Goal: Book appointment/travel/reservation: Book appointment/travel/reservation

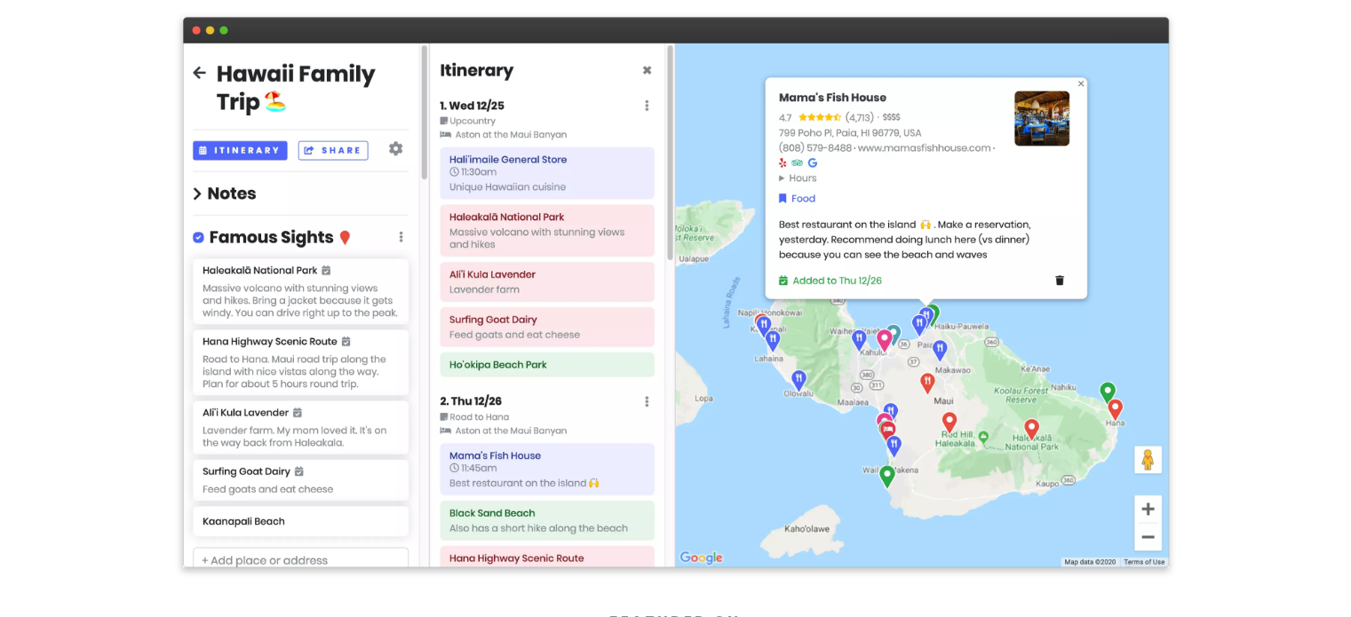
scroll to position [266, 0]
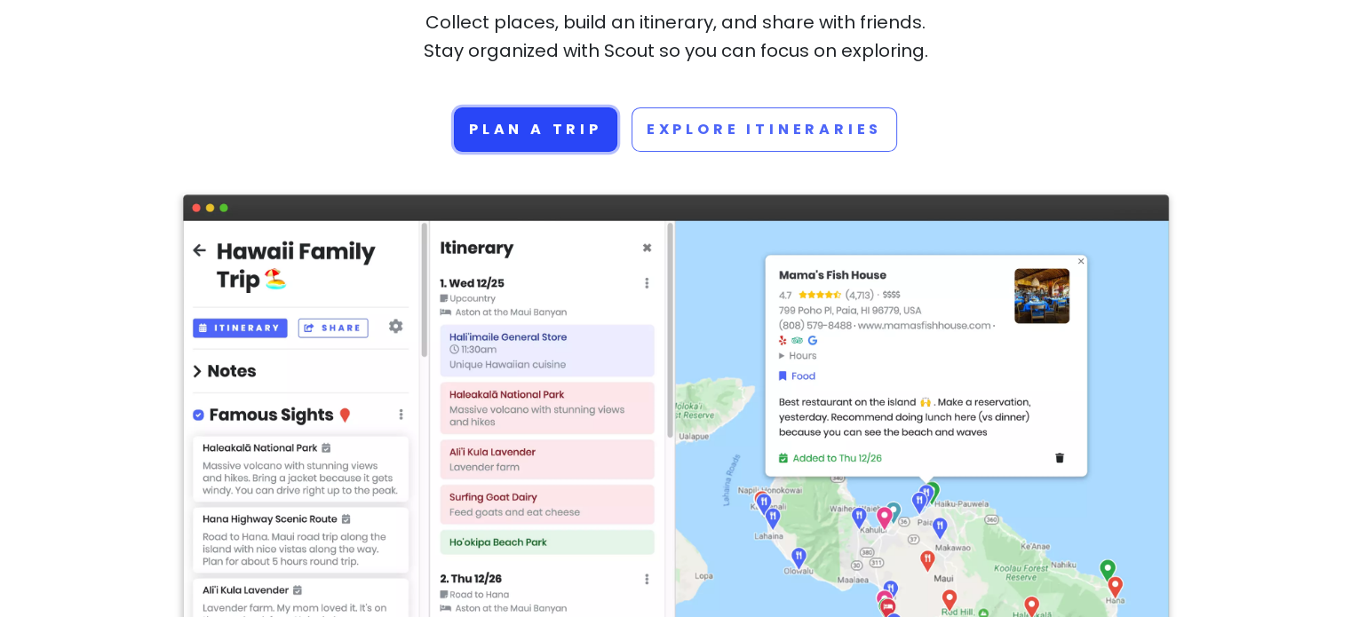
click at [576, 130] on link "Plan a trip" at bounding box center [535, 129] width 163 height 44
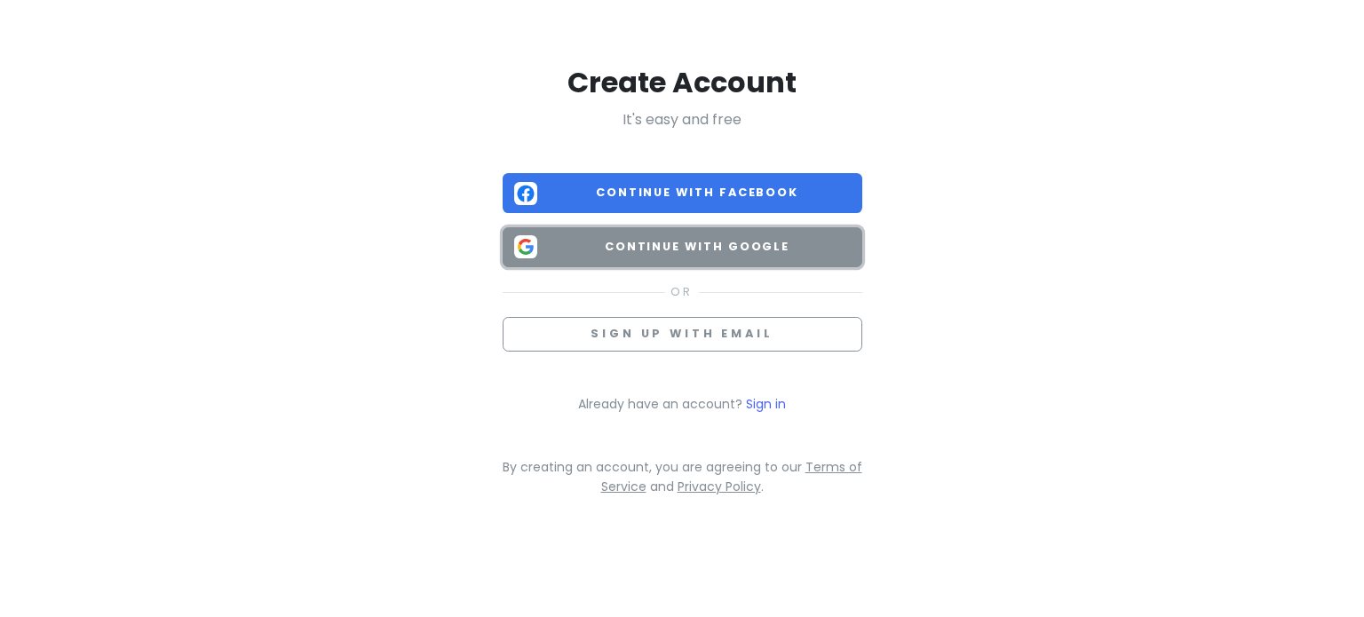
click at [620, 245] on span "Continue with Google" at bounding box center [697, 247] width 306 height 18
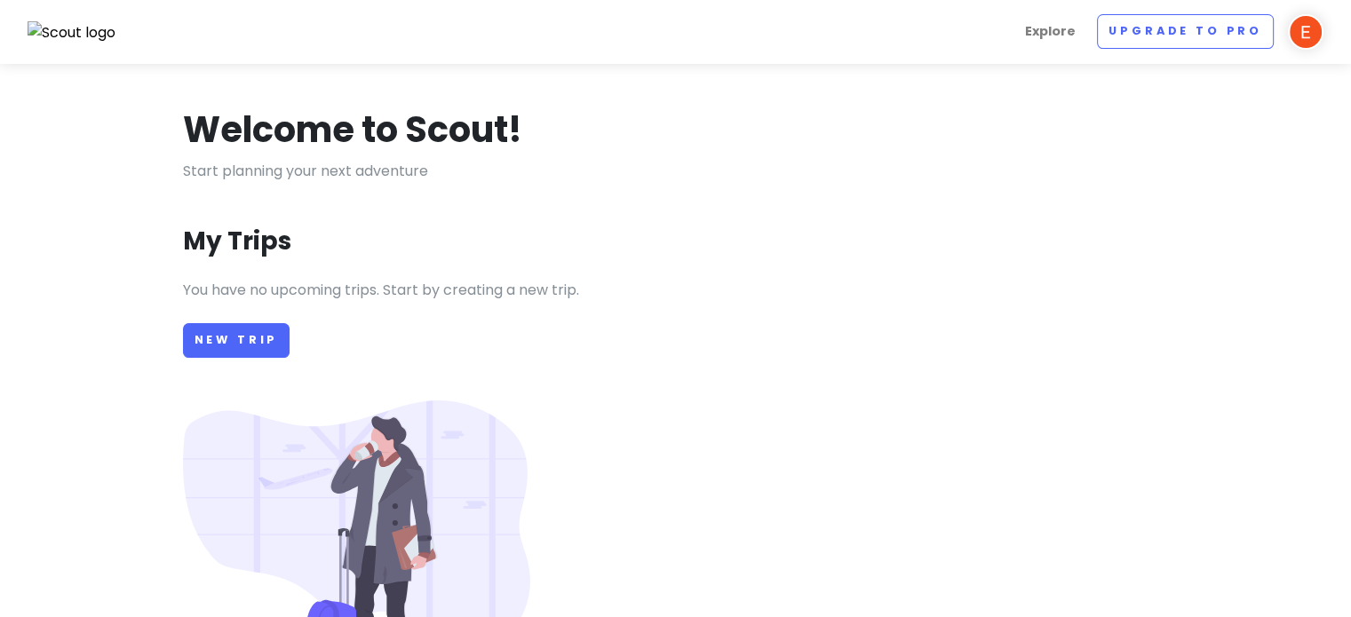
click at [1295, 36] on img at bounding box center [1305, 32] width 36 height 36
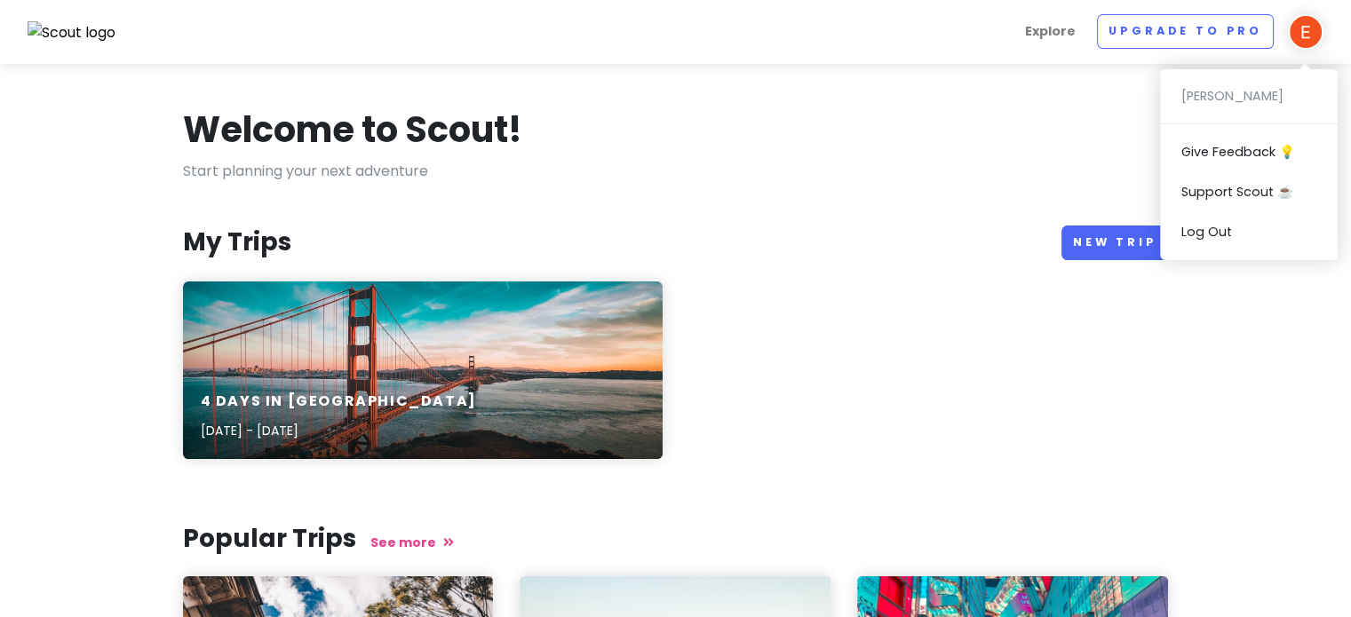
click at [985, 186] on div "Welcome to Scout! Start planning your next adventure My Trips New Trip 4 Days i…" at bounding box center [676, 524] width 1012 height 835
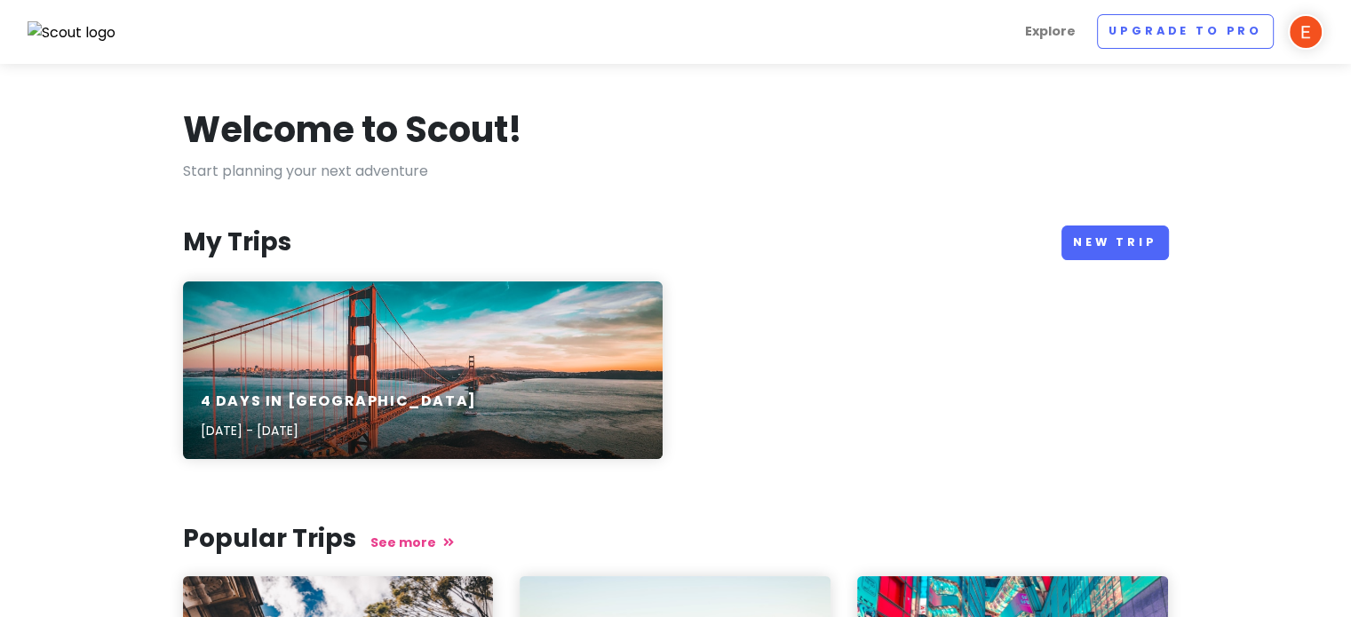
click at [485, 383] on div "4 Days in [GEOGRAPHIC_DATA] [DATE] - [DATE]" at bounding box center [422, 417] width 479 height 84
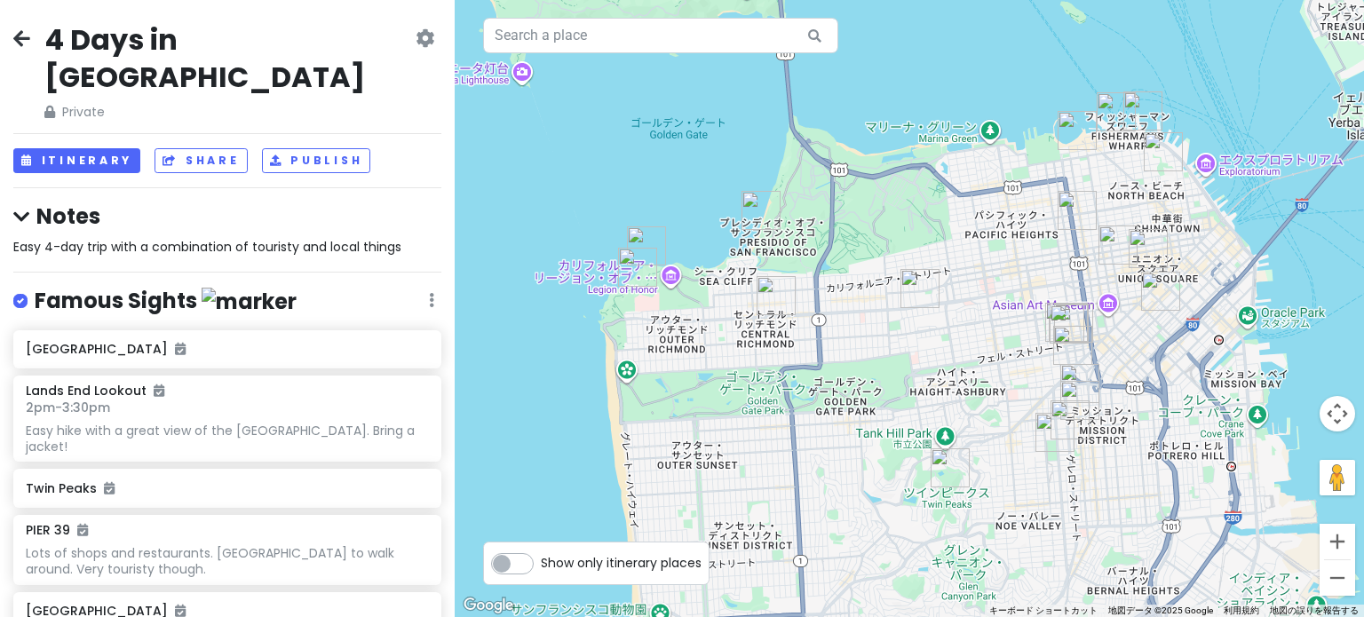
drag, startPoint x: 984, startPoint y: 343, endPoint x: 970, endPoint y: 343, distance: 13.3
click at [970, 343] on div at bounding box center [909, 308] width 909 height 617
click at [19, 42] on icon at bounding box center [21, 38] width 17 height 14
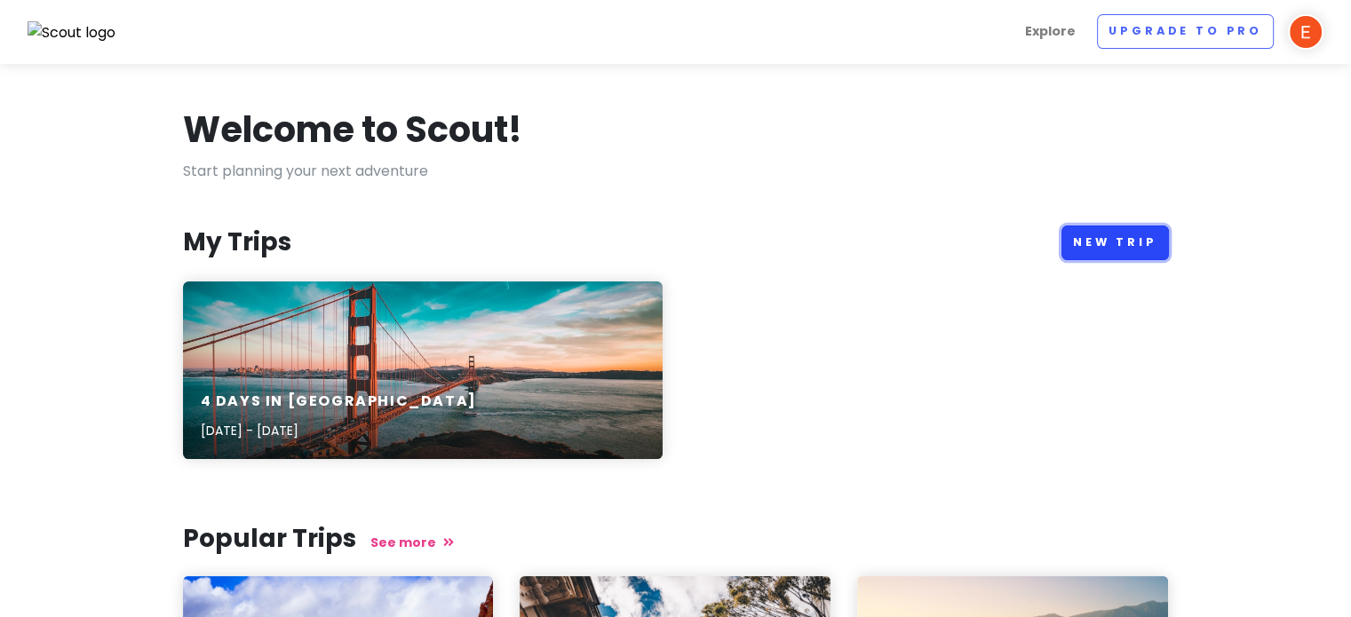
click at [1101, 254] on link "New Trip" at bounding box center [1114, 243] width 107 height 35
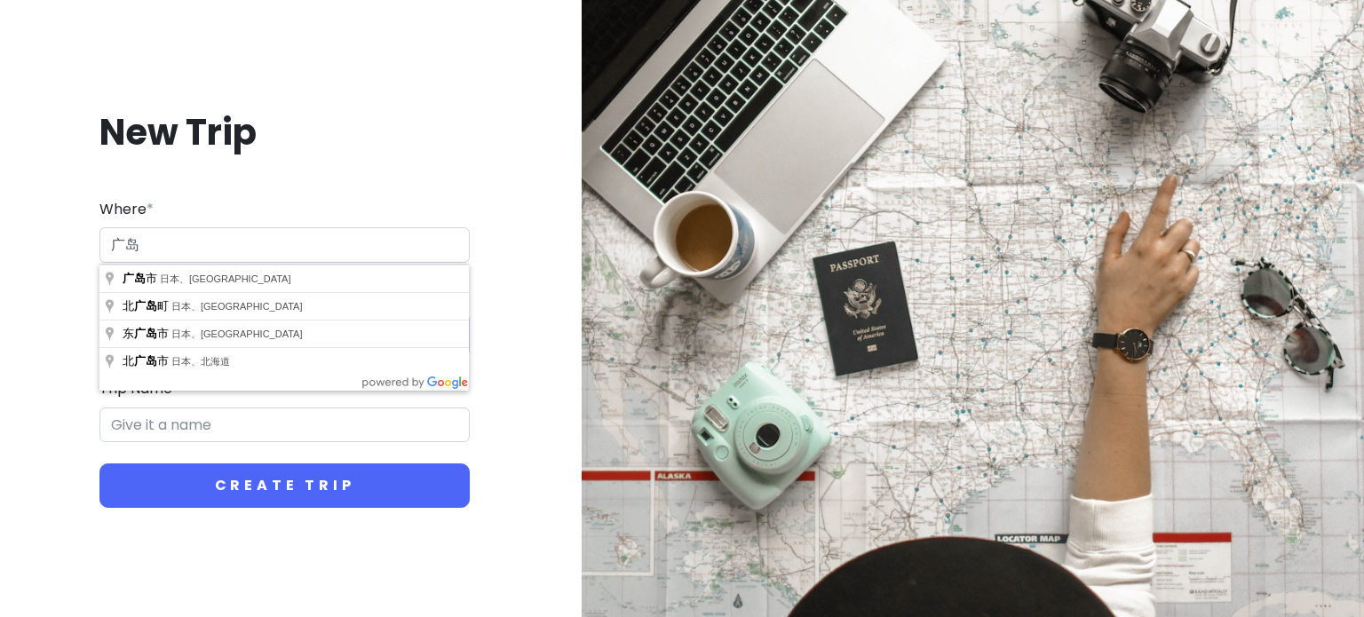
type input "广"
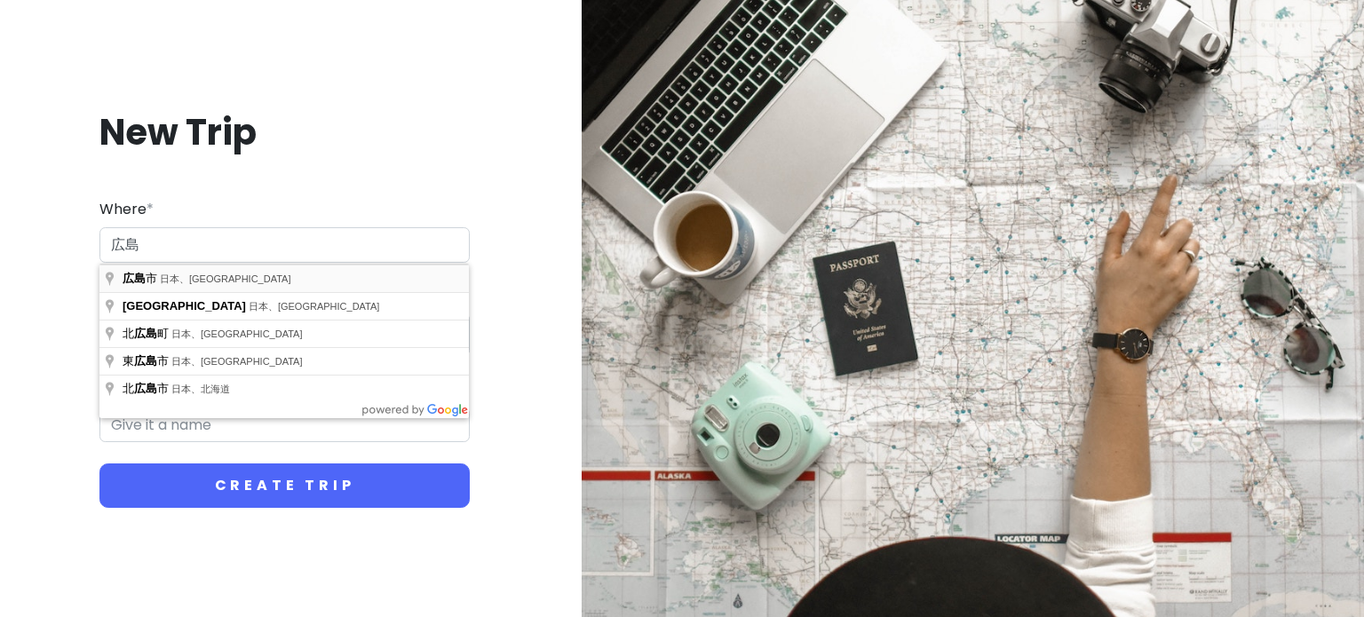
type input "日本、[GEOGRAPHIC_DATA][GEOGRAPHIC_DATA]"
type input "広島市 Trip"
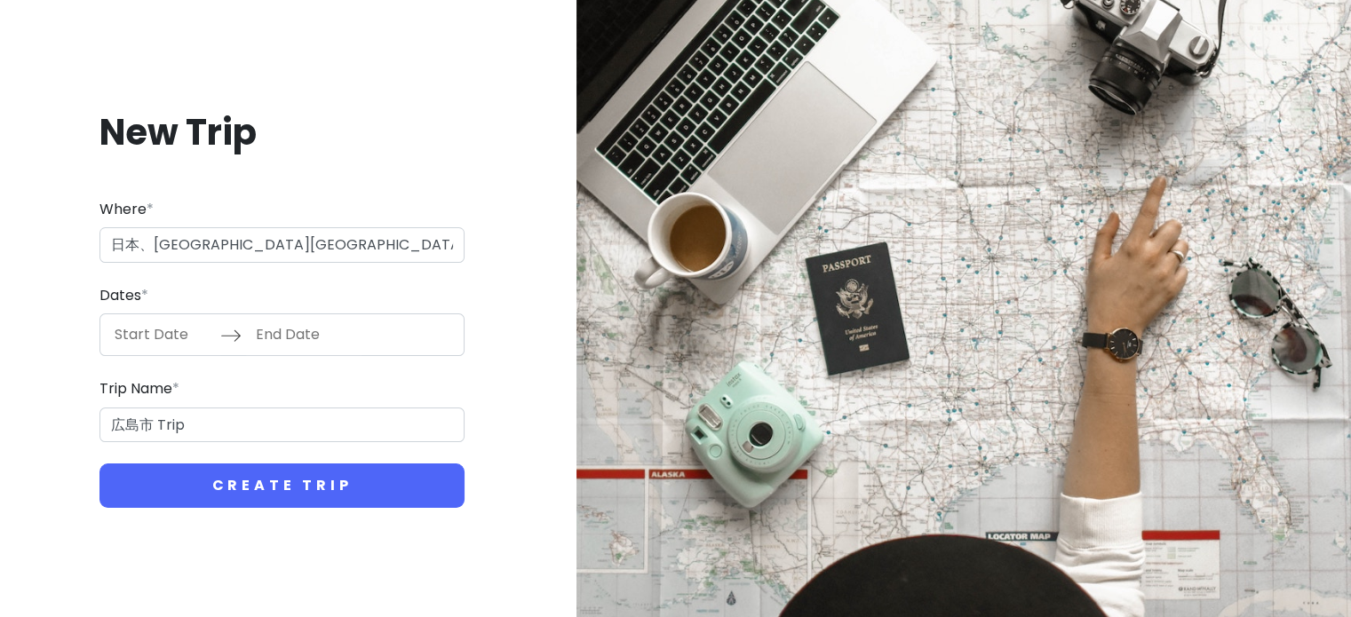
click at [149, 343] on input "Start Date" at bounding box center [162, 334] width 115 height 41
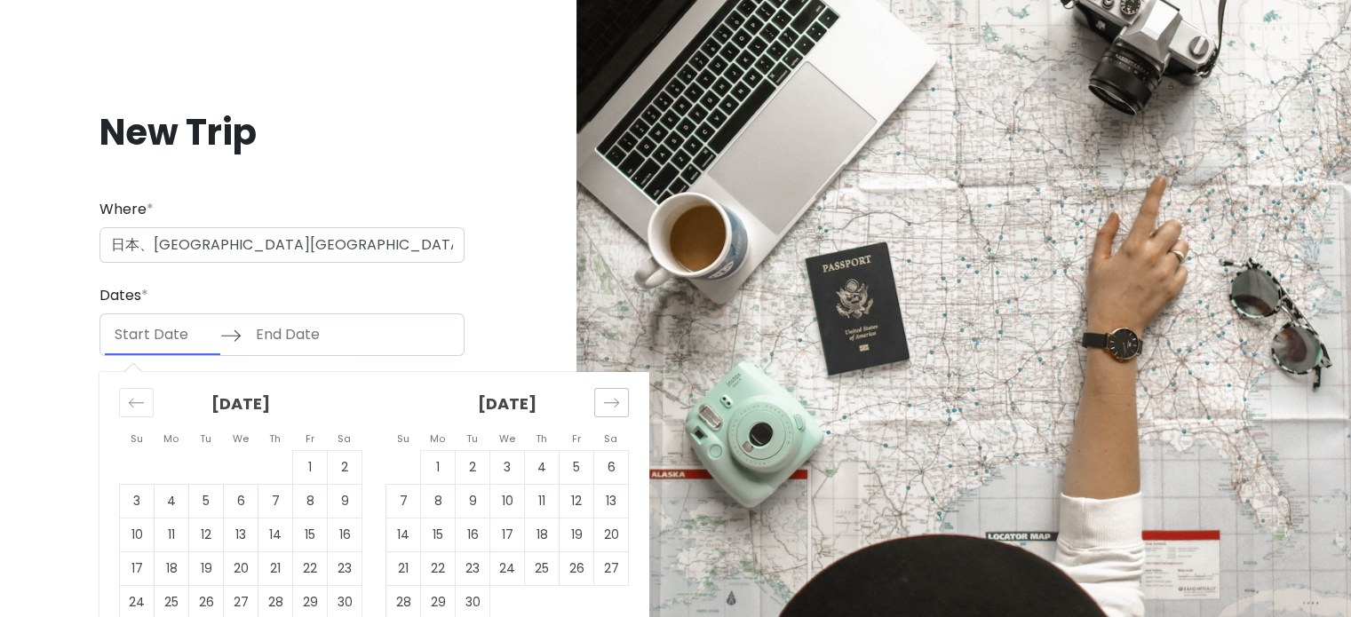
click at [593, 401] on div "[DATE]" at bounding box center [506, 411] width 243 height 78
click at [608, 402] on icon "Move forward to switch to the next month." at bounding box center [611, 402] width 17 height 17
click at [570, 508] on td "10" at bounding box center [576, 502] width 35 height 34
type input "[DATE]"
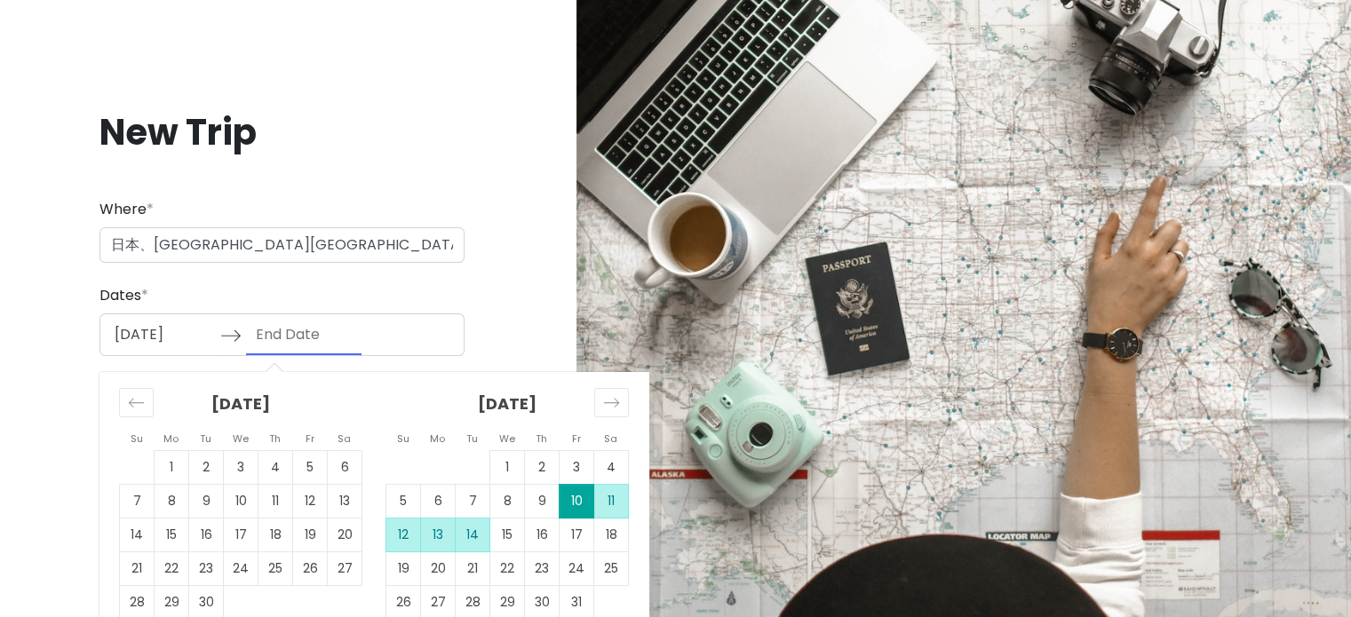
click at [477, 527] on td "14" at bounding box center [473, 536] width 35 height 34
type input "[DATE]"
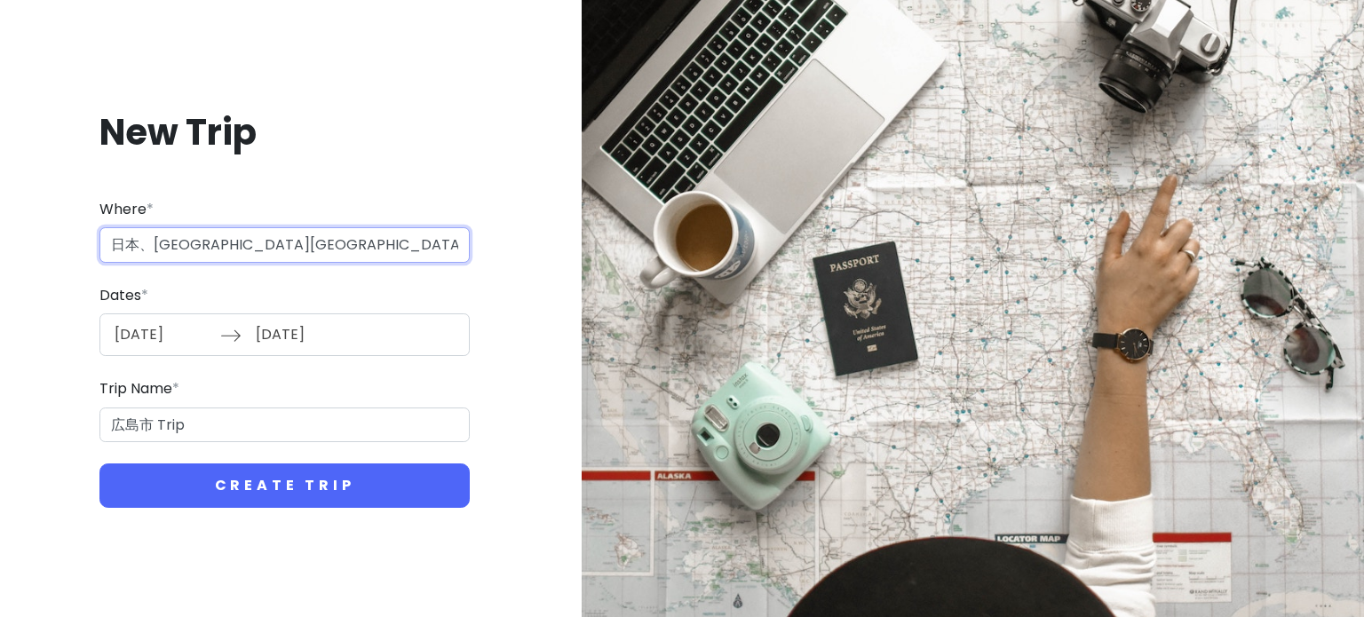
click at [191, 251] on input "日本、[GEOGRAPHIC_DATA][GEOGRAPHIC_DATA]" at bounding box center [284, 245] width 370 height 36
click at [371, 184] on div "New Trip Where * 日本、[GEOGRAPHIC_DATA][GEOGRAPHIC_DATA] Dates * [DATE] Navigate …" at bounding box center [284, 309] width 541 height 485
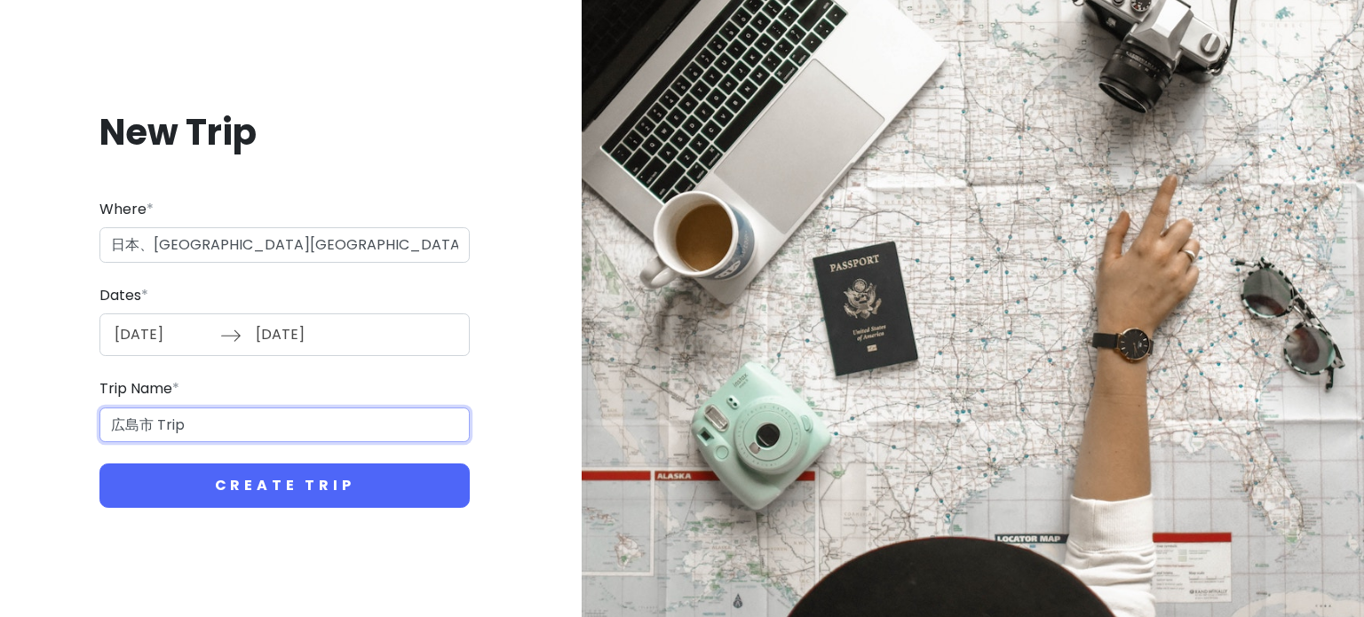
click at [165, 429] on input "広島市 Trip" at bounding box center [284, 426] width 370 height 36
click at [190, 426] on input "広島市 Trip" at bounding box center [284, 426] width 370 height 36
drag, startPoint x: 194, startPoint y: 427, endPoint x: 256, endPoint y: 443, distance: 63.3
click at [144, 429] on input "広島市 Trip" at bounding box center [284, 426] width 370 height 36
click at [307, 437] on input "広島市 Trip" at bounding box center [284, 426] width 370 height 36
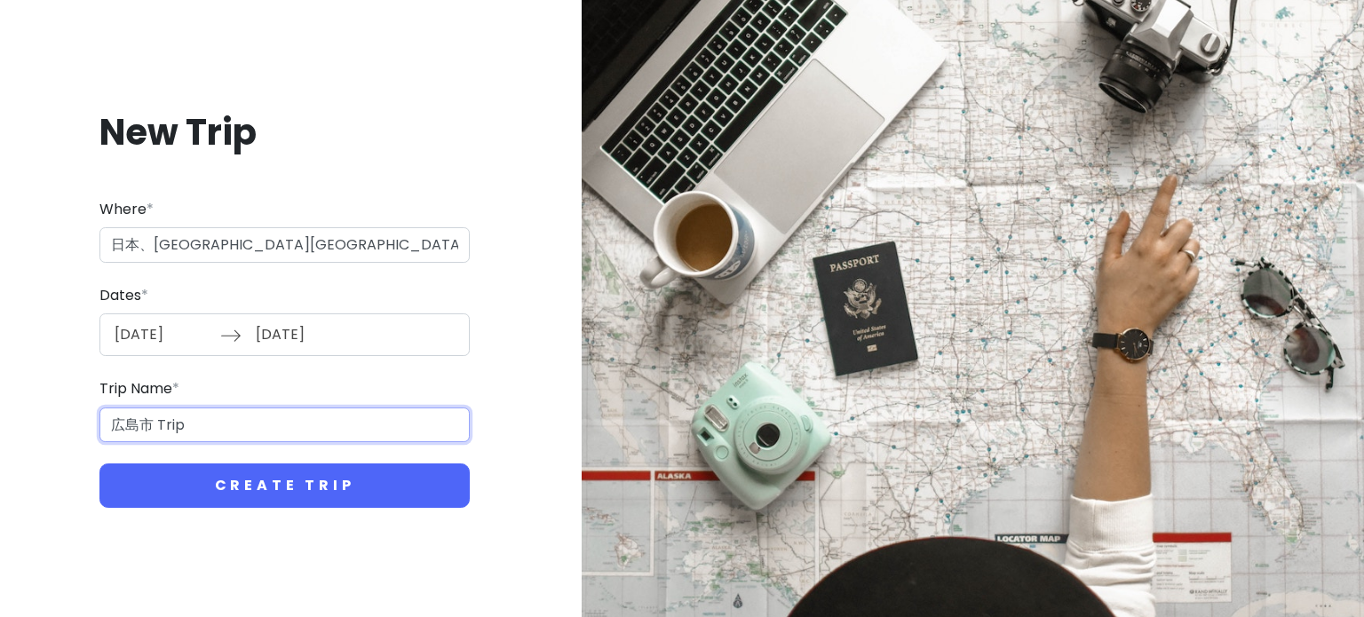
drag, startPoint x: 216, startPoint y: 433, endPoint x: 137, endPoint y: 431, distance: 79.1
click at [137, 431] on input "広島市 Trip" at bounding box center [284, 426] width 370 height 36
click at [105, 427] on input "広島" at bounding box center [284, 426] width 370 height 36
click at [138, 427] on input "[GEOGRAPHIC_DATA]" at bounding box center [284, 426] width 370 height 36
click at [256, 425] on input "岡山-尾道-広島" at bounding box center [284, 426] width 370 height 36
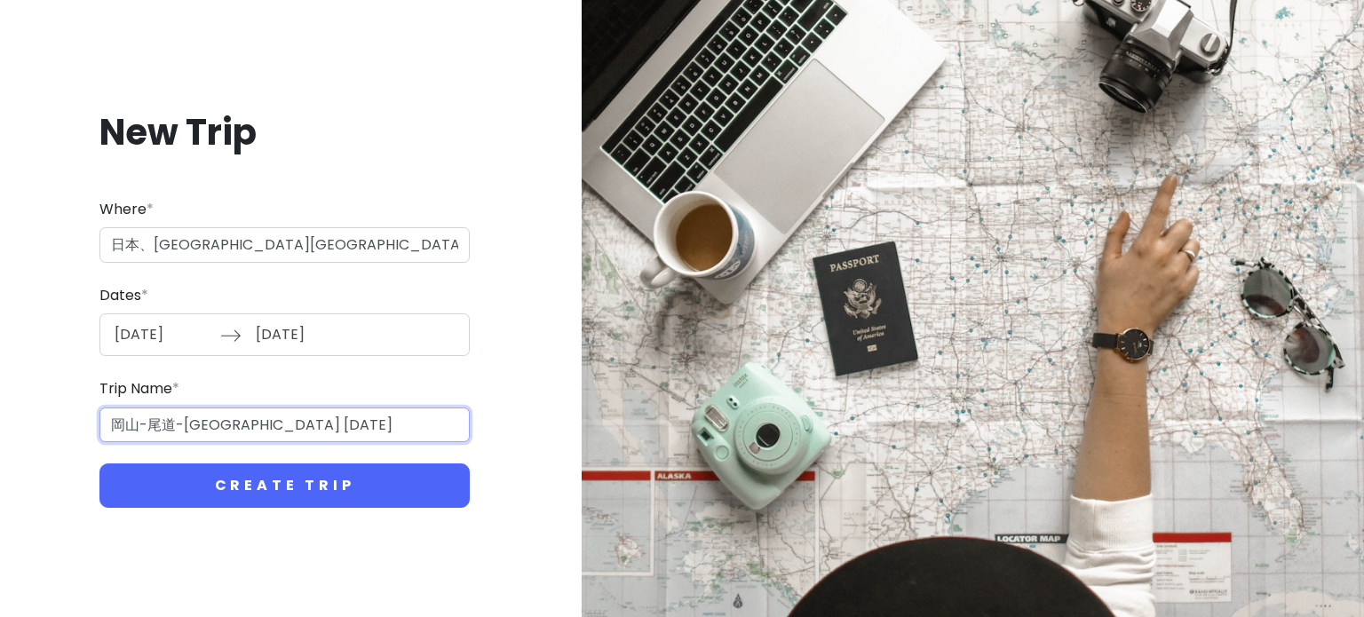
click at [193, 434] on input "岡山-尾道-[GEOGRAPHIC_DATA] [DATE]" at bounding box center [284, 426] width 370 height 36
click at [242, 427] on input "岡山-尾道-[GEOGRAPHIC_DATA] [DATE]" at bounding box center [284, 426] width 370 height 36
click at [286, 428] on input "岡山-尾道-[GEOGRAPHIC_DATA] [DATE]" at bounding box center [284, 426] width 370 height 36
drag, startPoint x: 116, startPoint y: 427, endPoint x: 252, endPoint y: 432, distance: 136.0
click at [252, 432] on input "岡山-尾道-[GEOGRAPHIC_DATA] [DATE]" at bounding box center [284, 426] width 370 height 36
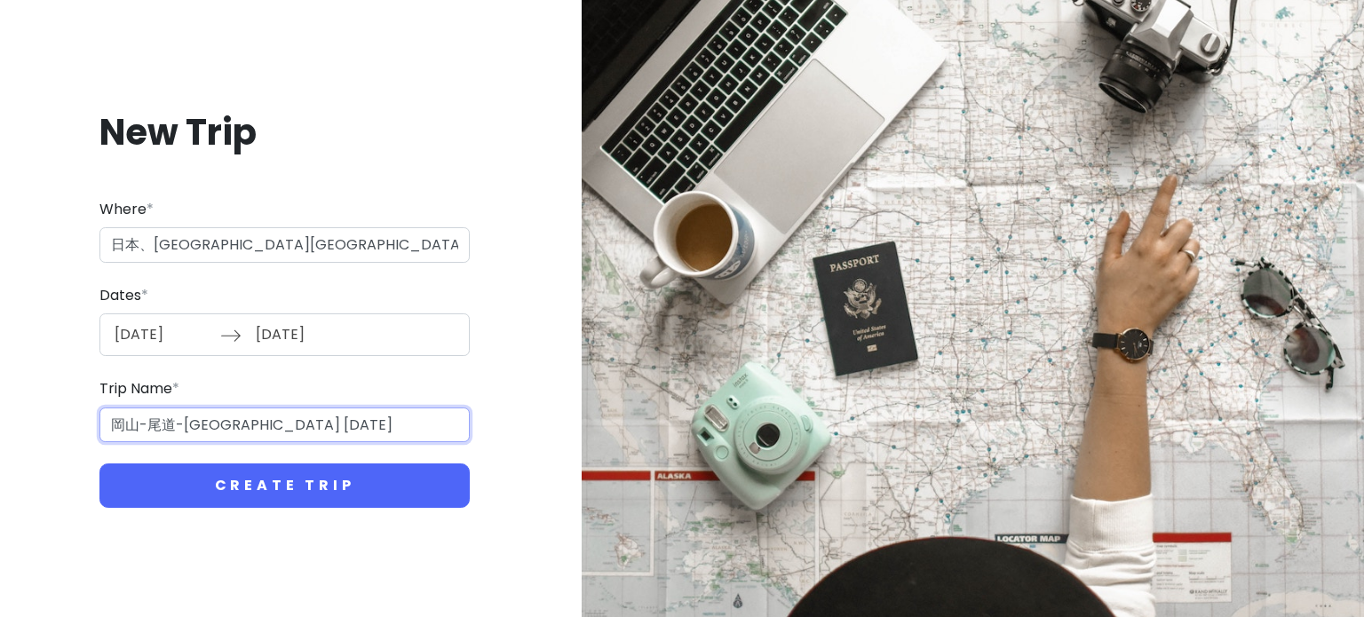
drag, startPoint x: 129, startPoint y: 425, endPoint x: 142, endPoint y: 420, distance: 14.3
click at [129, 425] on input "岡山-尾道-[GEOGRAPHIC_DATA] [DATE]" at bounding box center [284, 426] width 370 height 36
click at [142, 420] on input "岡山-尾道-[GEOGRAPHIC_DATA] [DATE]" at bounding box center [284, 426] width 370 height 36
click at [145, 423] on input "岡山-尾道-[GEOGRAPHIC_DATA] [DATE]" at bounding box center [284, 426] width 370 height 36
click at [268, 433] on input "岡山-尾道-[GEOGRAPHIC_DATA] [DATE]" at bounding box center [284, 426] width 370 height 36
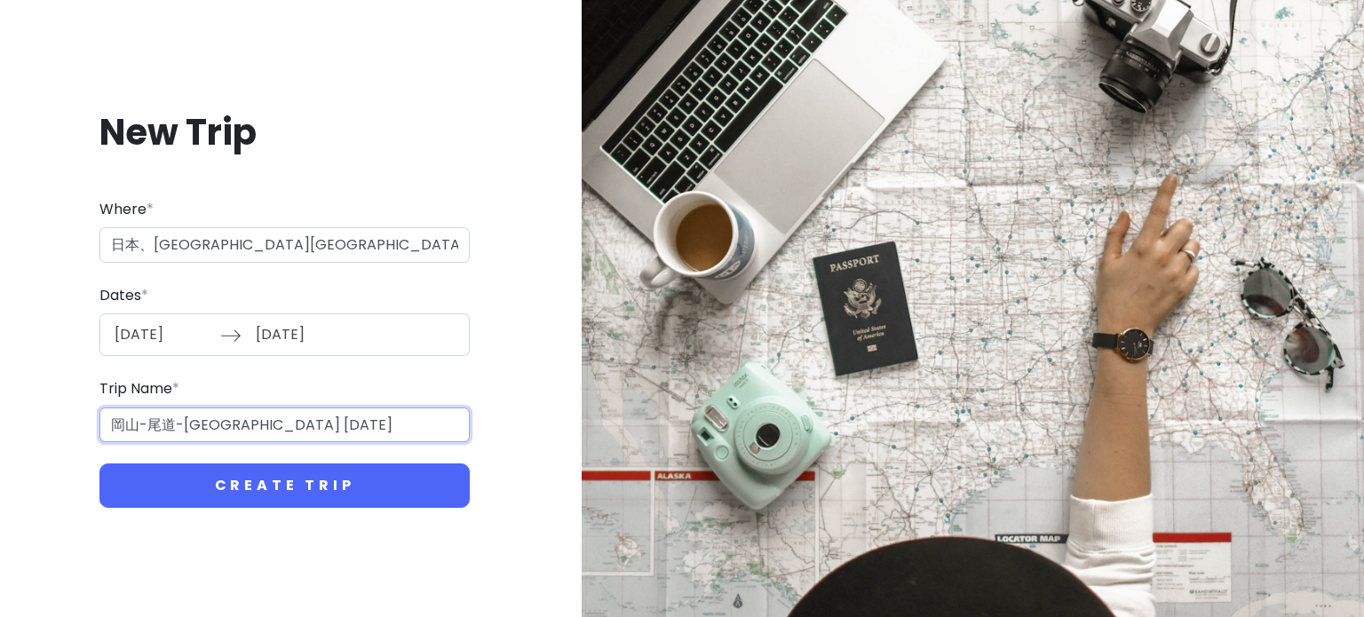
click at [336, 423] on input "岡山-尾道-[GEOGRAPHIC_DATA] [DATE]" at bounding box center [284, 426] width 370 height 36
click at [344, 426] on input "岡山-尾道-[GEOGRAPHIC_DATA] [DATE]" at bounding box center [284, 426] width 370 height 36
click at [297, 424] on input "岡山-尾道-[GEOGRAPHIC_DATA] [DATE]" at bounding box center [284, 426] width 370 height 36
click at [386, 427] on input "岡山-尾道-[GEOGRAPHIC_DATA] [DATE]" at bounding box center [284, 426] width 370 height 36
click at [169, 435] on input "岡山-尾道-[GEOGRAPHIC_DATA] [DATE]" at bounding box center [284, 426] width 370 height 36
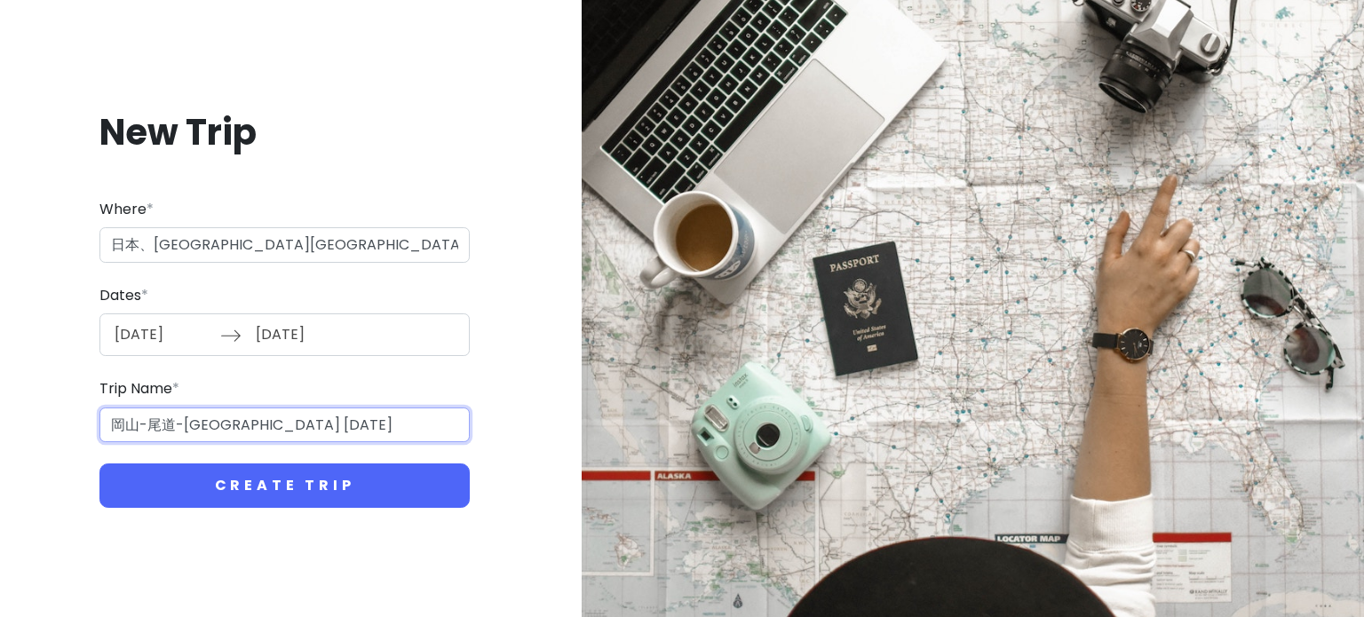
click at [266, 432] on input "岡山-尾道-[GEOGRAPHIC_DATA] [DATE]" at bounding box center [284, 426] width 370 height 36
paste input "風鈴"
type input "岡山-尾道-[GEOGRAPHIC_DATA] [DATE]"
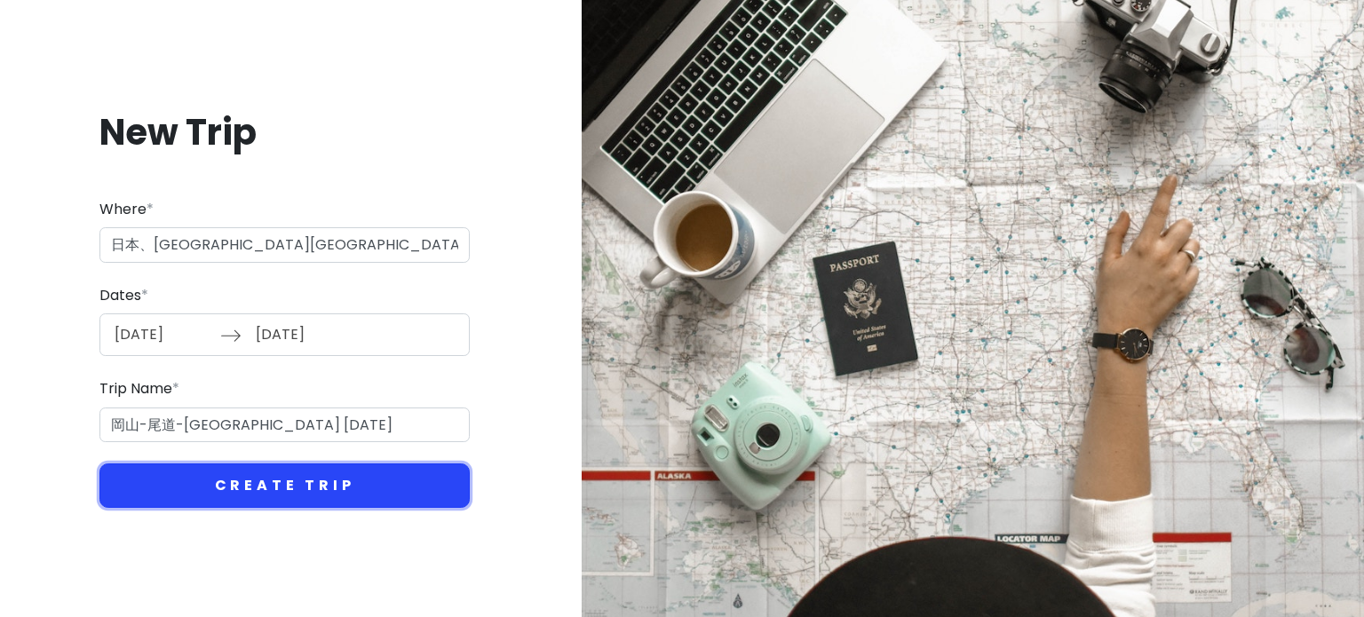
click at [260, 487] on button "Create Trip" at bounding box center [284, 485] width 370 height 44
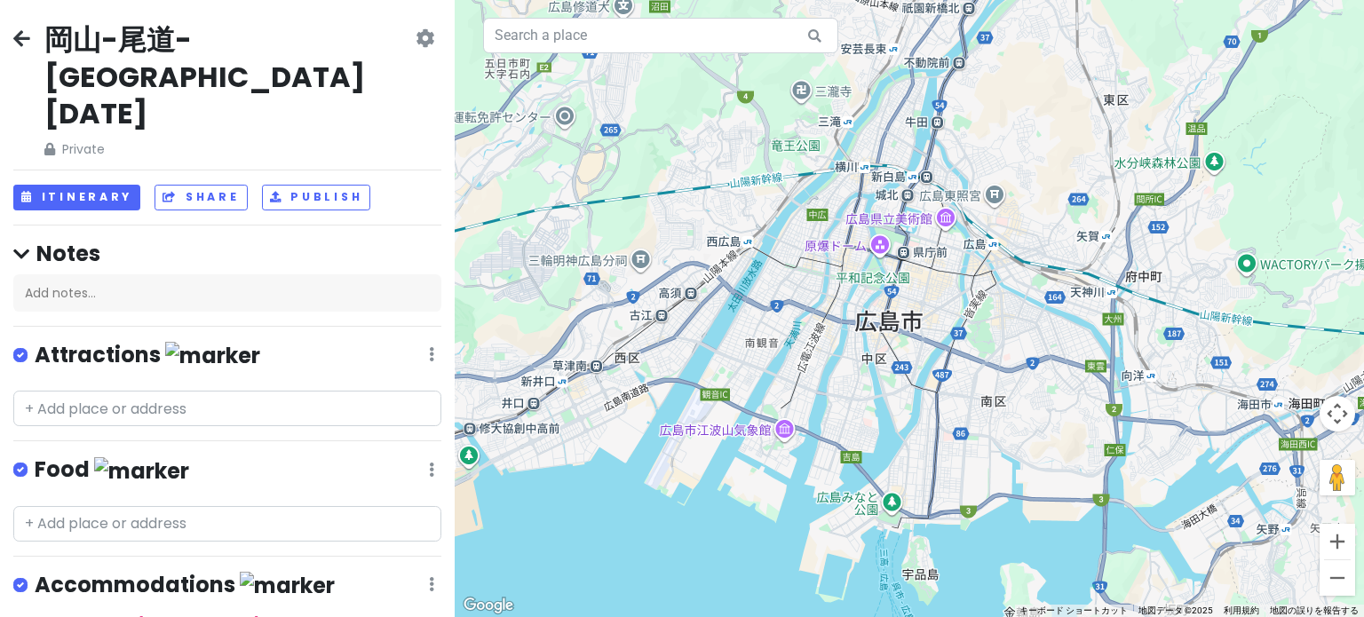
drag, startPoint x: 929, startPoint y: 361, endPoint x: 905, endPoint y: 380, distance: 30.4
click at [905, 380] on div at bounding box center [909, 308] width 909 height 617
click at [400, 40] on div "岡山-尾道-[GEOGRAPHIC_DATA] [DATE] Private Change Dates Make a Copy Delete Trip Go …" at bounding box center [227, 90] width 428 height 138
click at [416, 38] on icon at bounding box center [425, 38] width 19 height 14
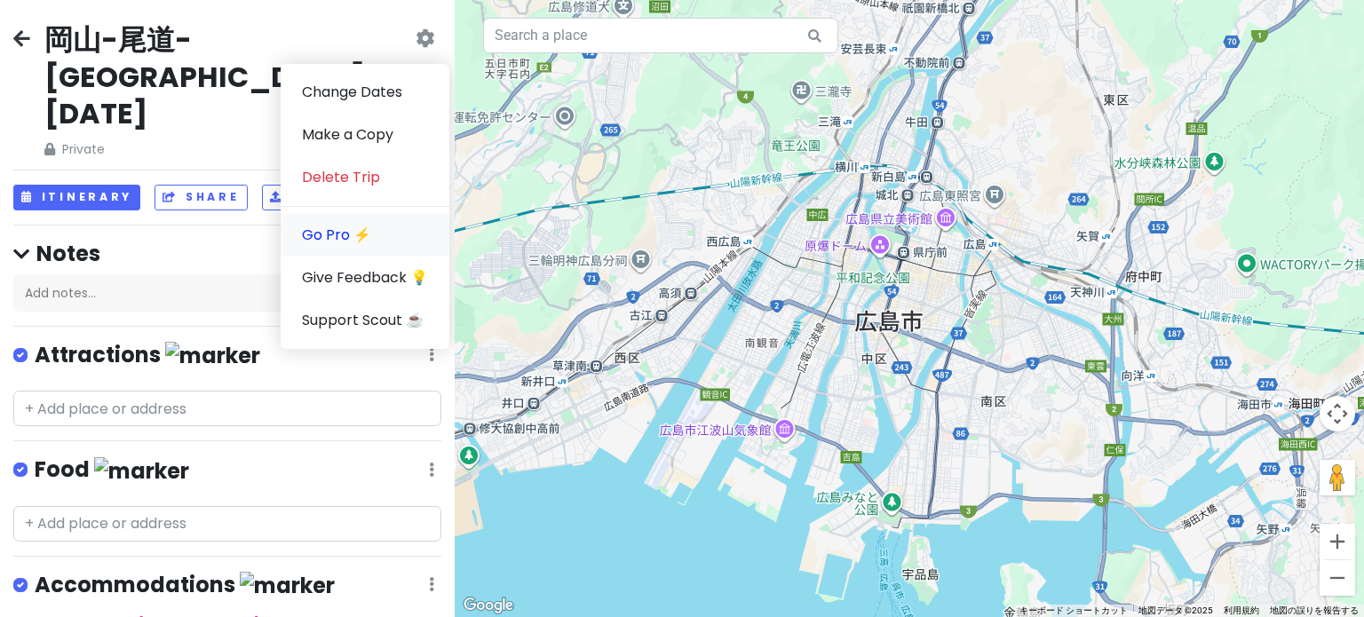
click at [333, 222] on link "Go Pro ⚡️" at bounding box center [365, 235] width 169 height 43
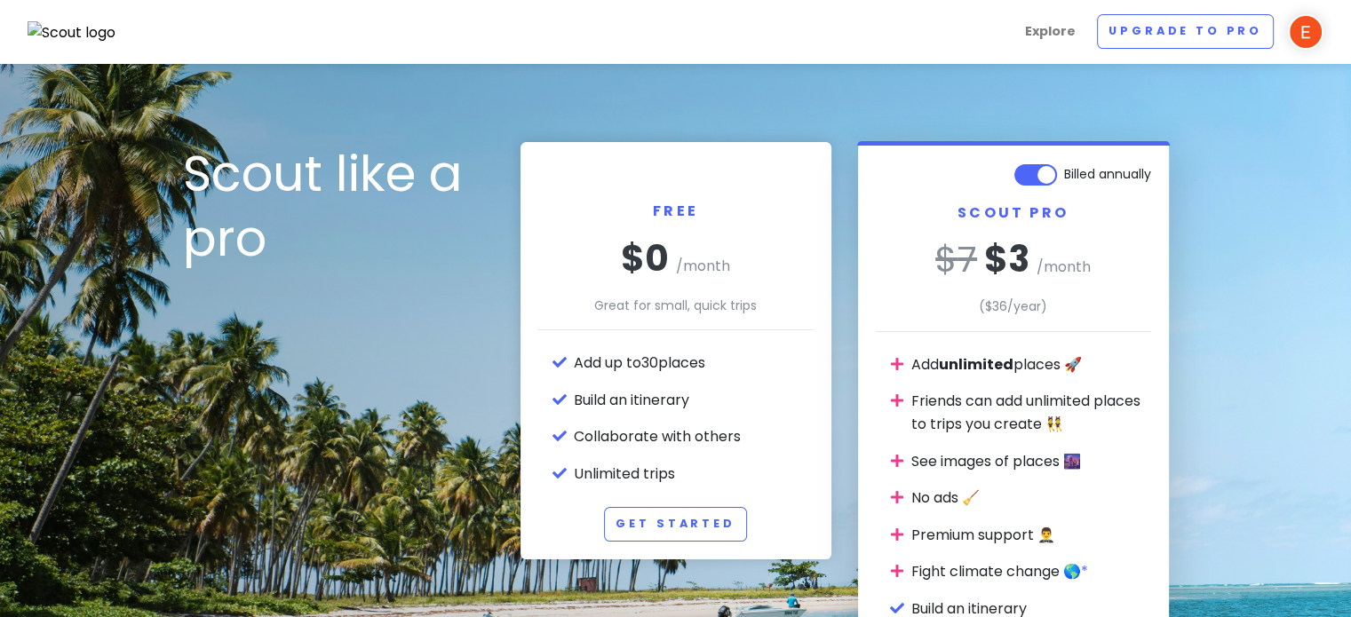
click at [1296, 39] on img at bounding box center [1305, 32] width 36 height 36
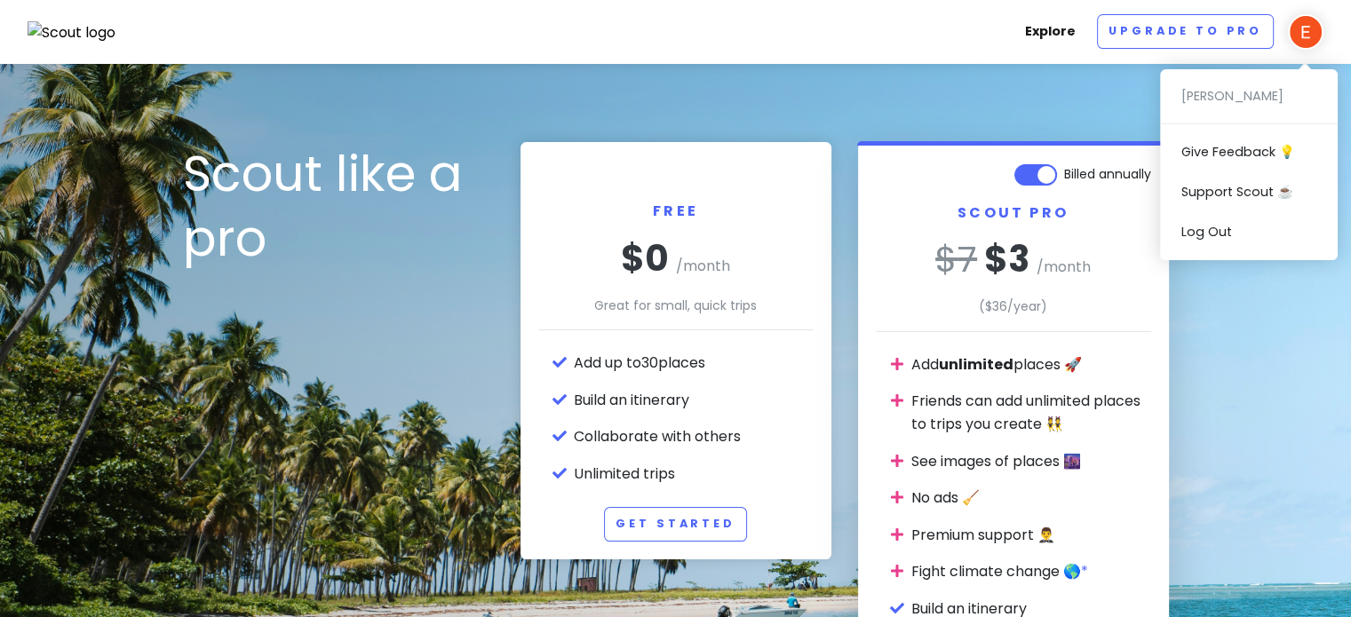
click at [1056, 31] on link "Explore" at bounding box center [1050, 31] width 65 height 35
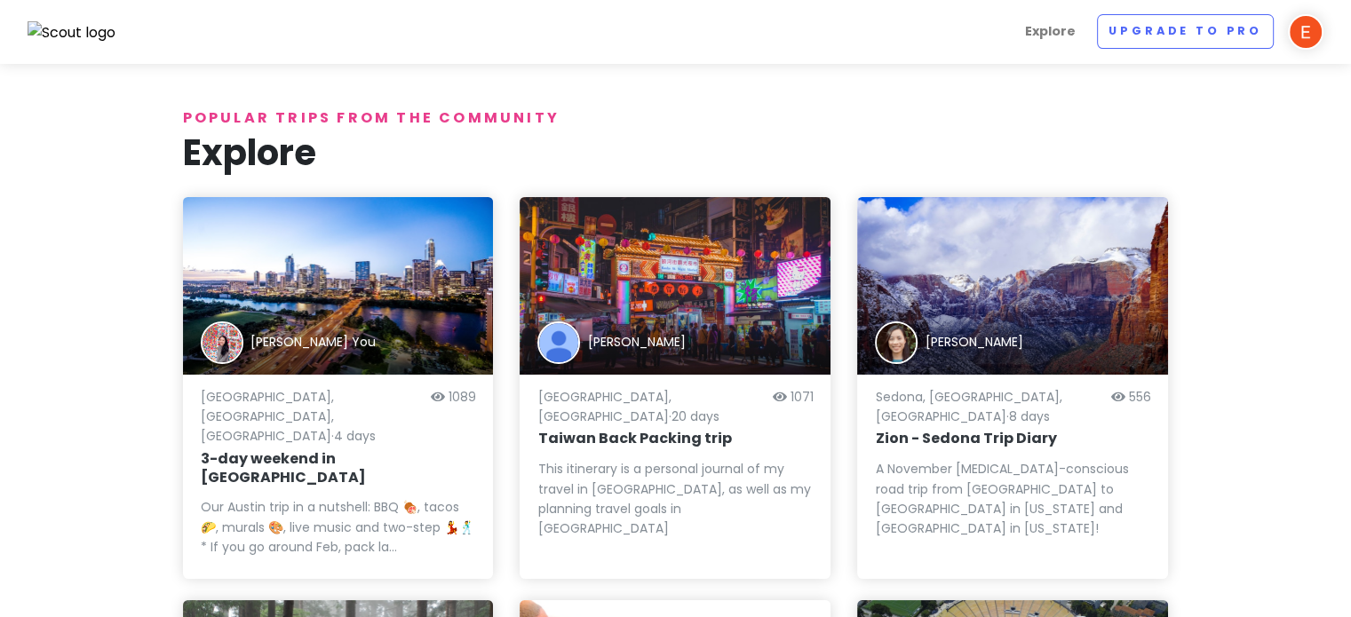
click at [106, 40] on img at bounding box center [72, 32] width 89 height 23
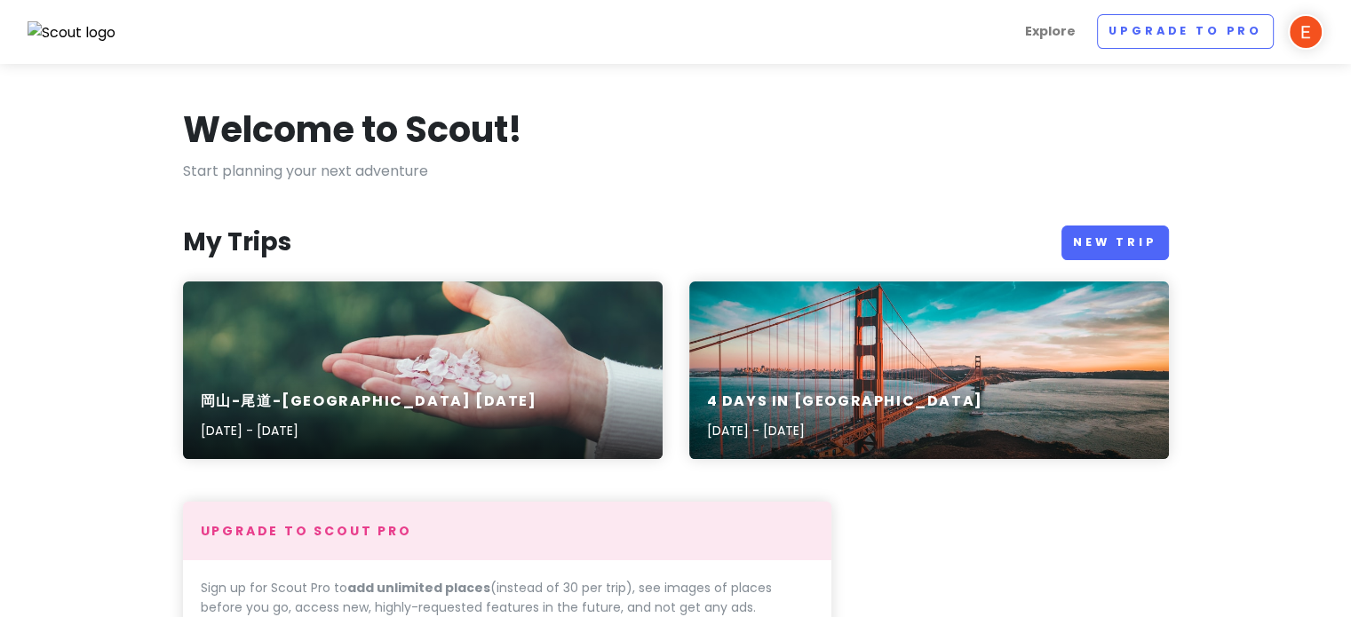
drag, startPoint x: 417, startPoint y: 367, endPoint x: 96, endPoint y: 305, distance: 327.4
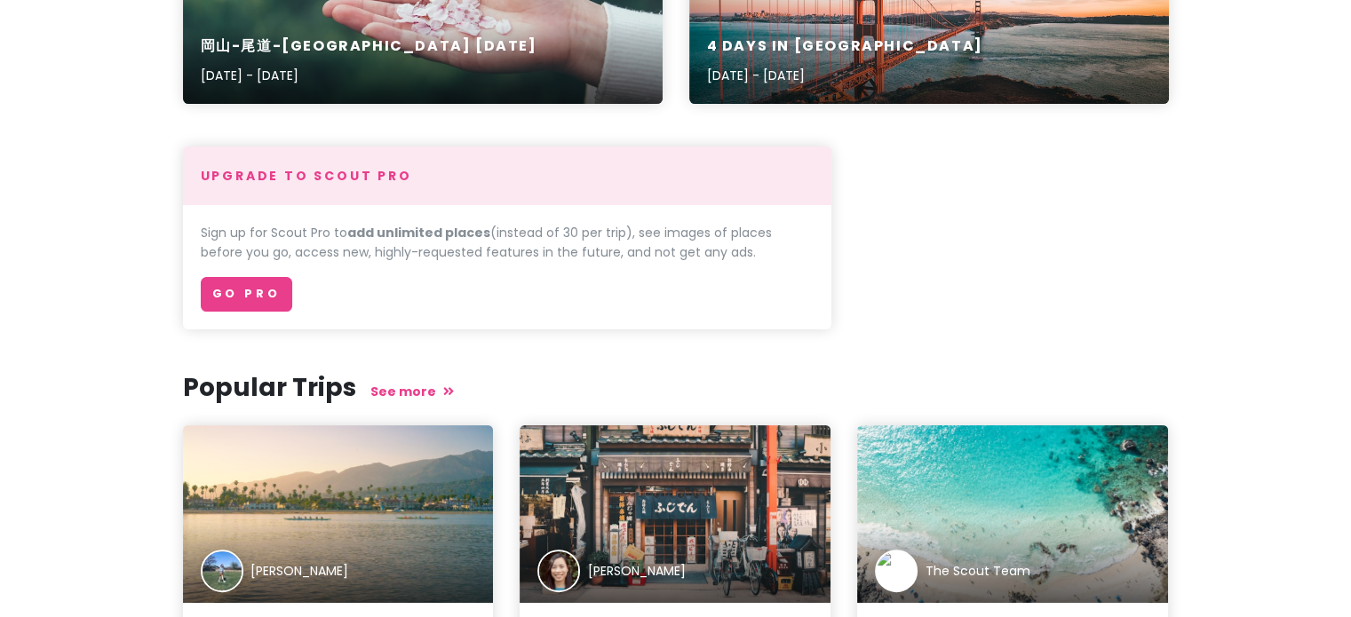
scroll to position [266, 0]
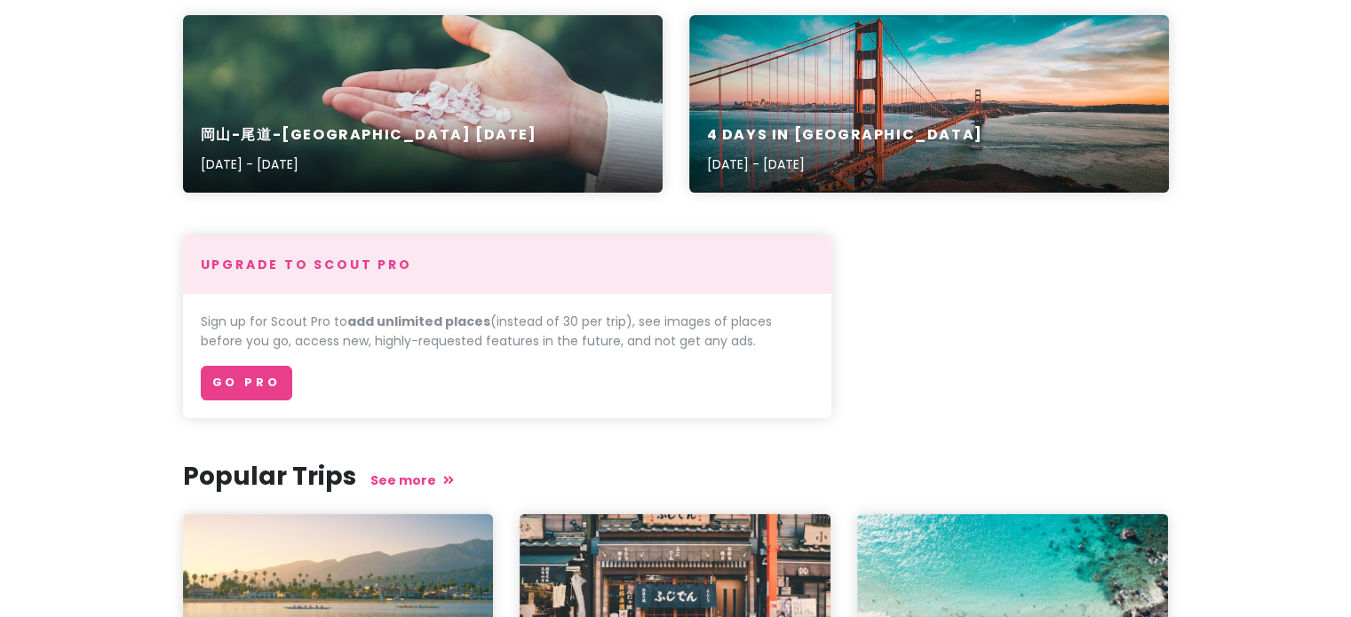
drag, startPoint x: 210, startPoint y: 321, endPoint x: 711, endPoint y: 343, distance: 501.3
click at [711, 343] on p "Sign up for Scout Pro to add unlimited places (instead of 30 [MEDICAL_DATA]), s…" at bounding box center [507, 332] width 613 height 40
click at [635, 345] on p "Sign up for Scout Pro to add unlimited places (instead of 30 [MEDICAL_DATA]), s…" at bounding box center [507, 332] width 613 height 40
click at [685, 345] on p "Sign up for Scout Pro to add unlimited places (instead of 30 [MEDICAL_DATA]), s…" at bounding box center [507, 332] width 613 height 40
drag, startPoint x: 726, startPoint y: 349, endPoint x: 160, endPoint y: 293, distance: 569.2
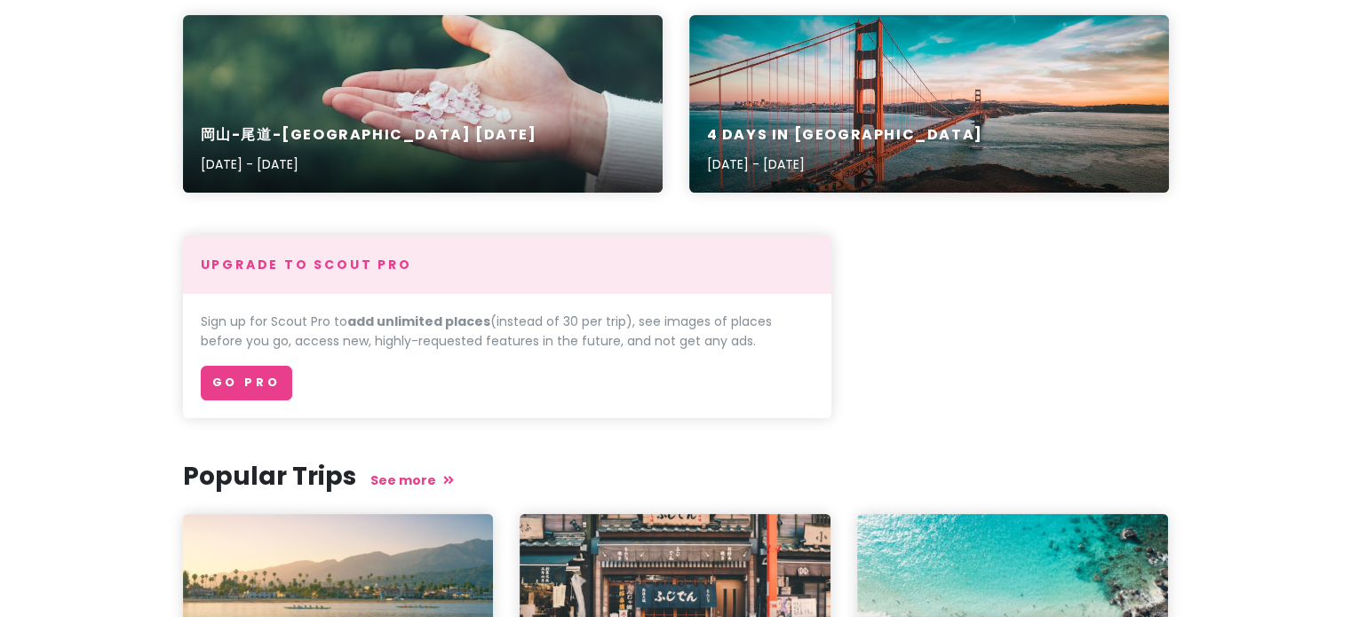
click at [160, 293] on section "Welcome to Scout! Start planning your next adventure My Trips New Trip 岡山-尾道-[G…" at bounding box center [675, 389] width 1351 height 1183
click at [378, 347] on p "Sign up for Scout Pro to add unlimited places (instead of 30 [MEDICAL_DATA]), s…" at bounding box center [507, 332] width 613 height 40
click at [361, 115] on div "岡山-尾道-[GEOGRAPHIC_DATA] [DATE], 2025 - [DATE]" at bounding box center [422, 150] width 479 height 84
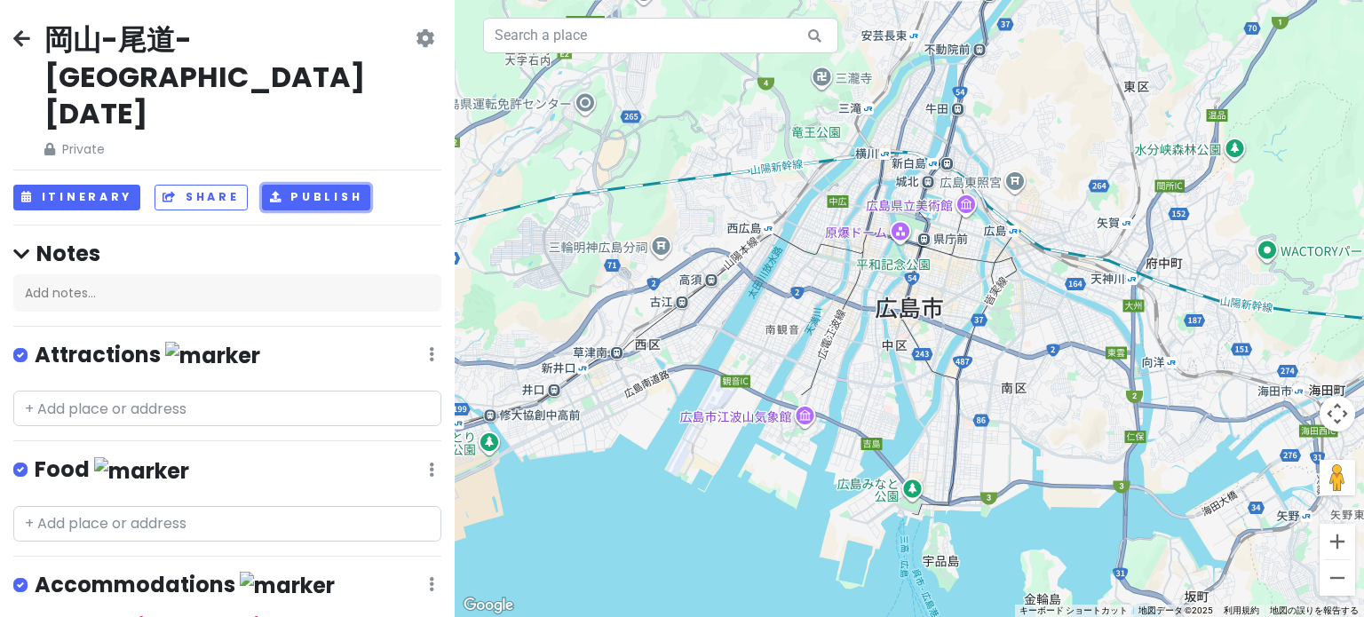
click at [349, 185] on button "Publish" at bounding box center [316, 198] width 109 height 26
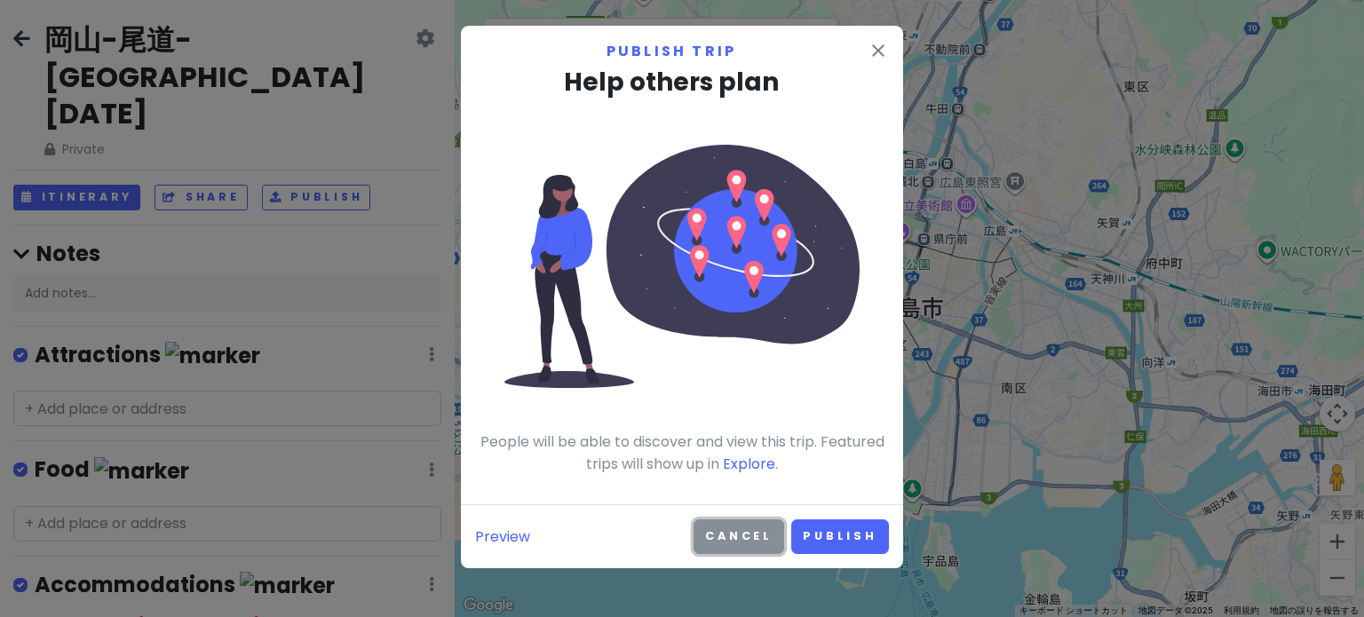
click at [763, 526] on button "Cancel" at bounding box center [738, 536] width 91 height 35
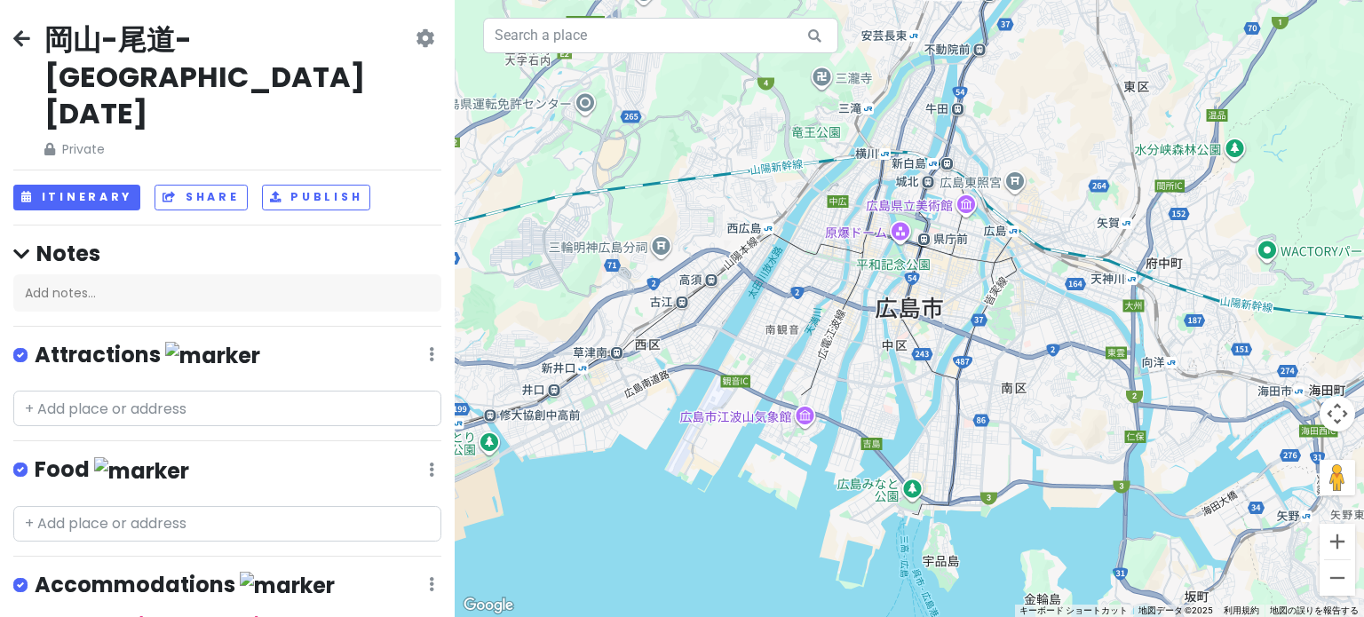
click at [416, 39] on icon at bounding box center [425, 38] width 19 height 14
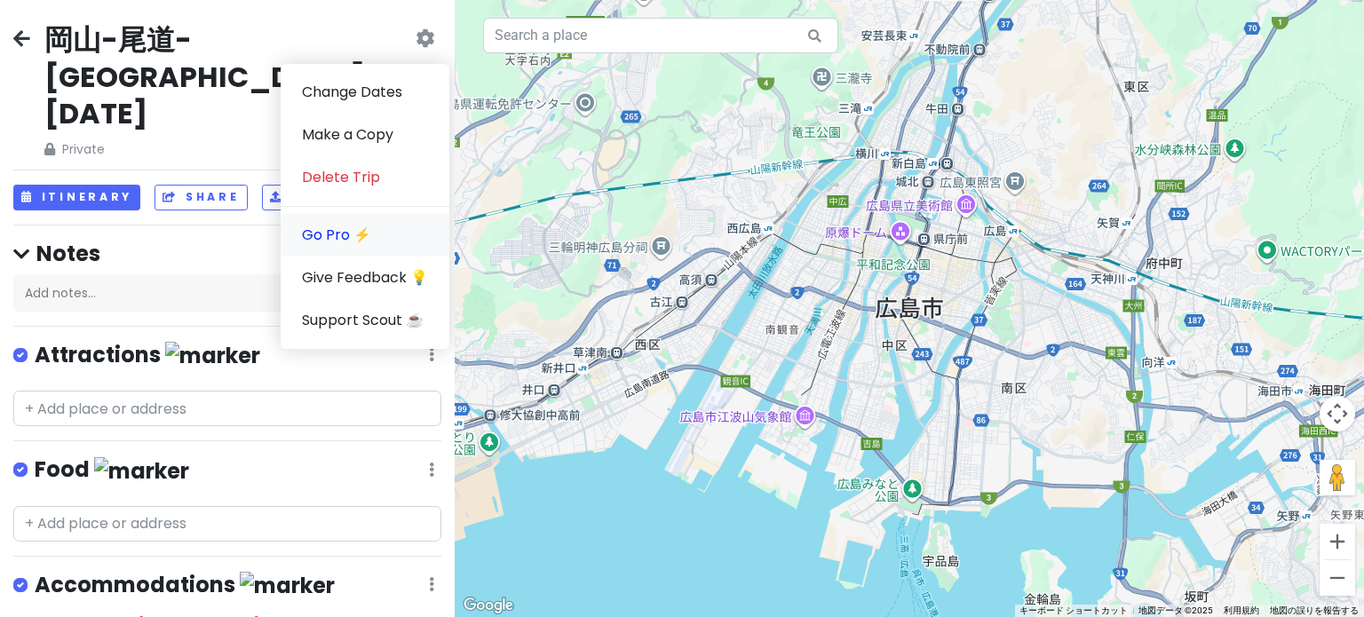
click at [362, 242] on link "Go Pro ⚡️" at bounding box center [365, 235] width 169 height 43
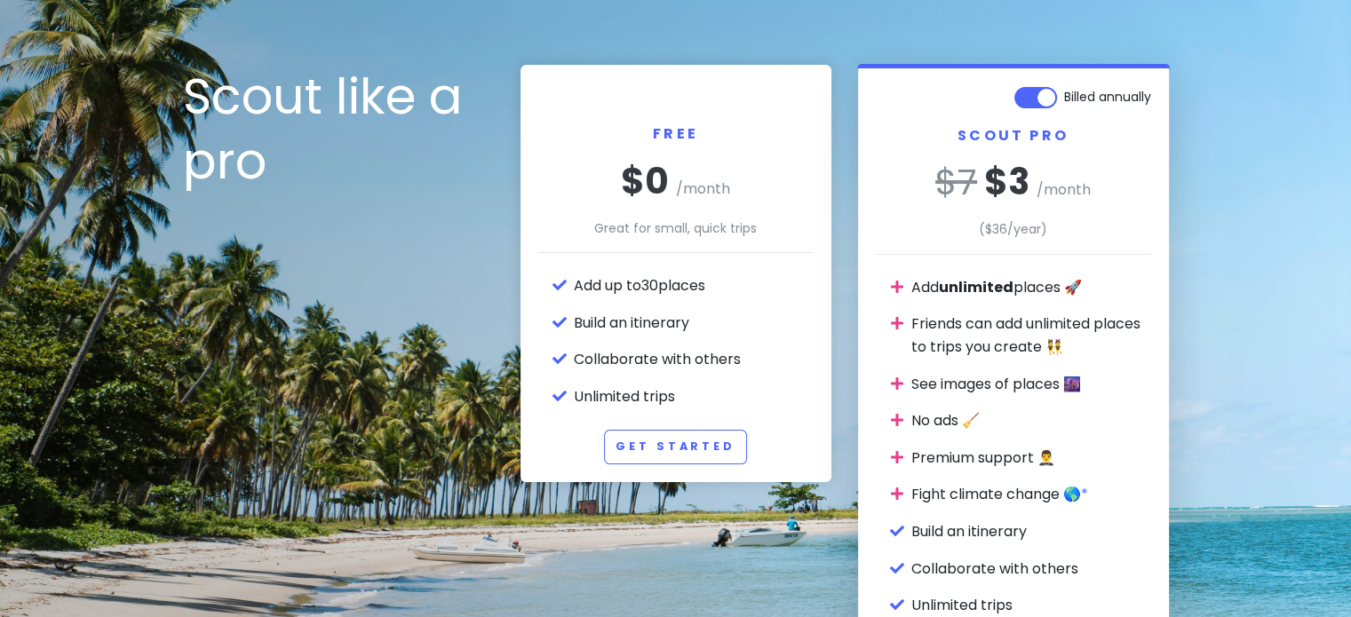
scroll to position [178, 0]
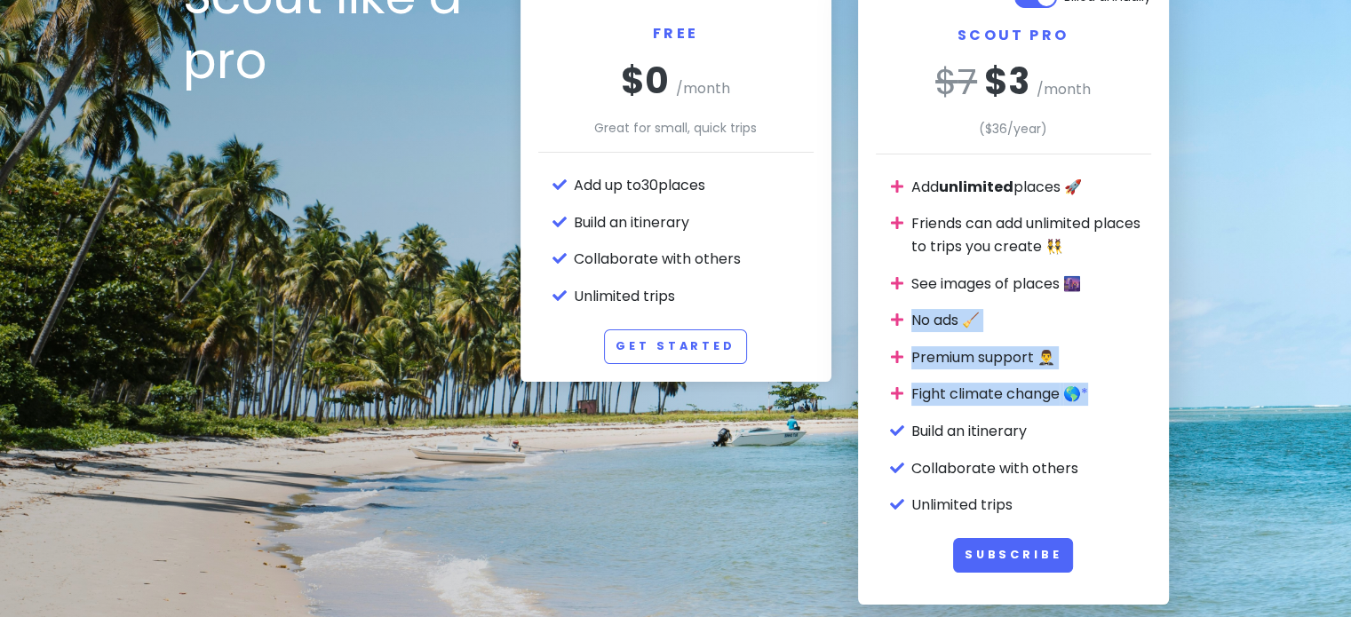
drag, startPoint x: 891, startPoint y: 315, endPoint x: 1113, endPoint y: 392, distance: 234.7
click at [1113, 392] on ul "Add unlimited places 🚀 Friends can add unlimited places to trips you create 👯 S…" at bounding box center [1031, 346] width 240 height 341
click at [1021, 376] on ul "Add unlimited places 🚀 Friends can add unlimited places to trips you create 👯 S…" at bounding box center [1031, 346] width 240 height 341
click at [1037, 376] on ul "Add unlimited places 🚀 Friends can add unlimited places to trips you create 👯 S…" at bounding box center [1031, 346] width 240 height 341
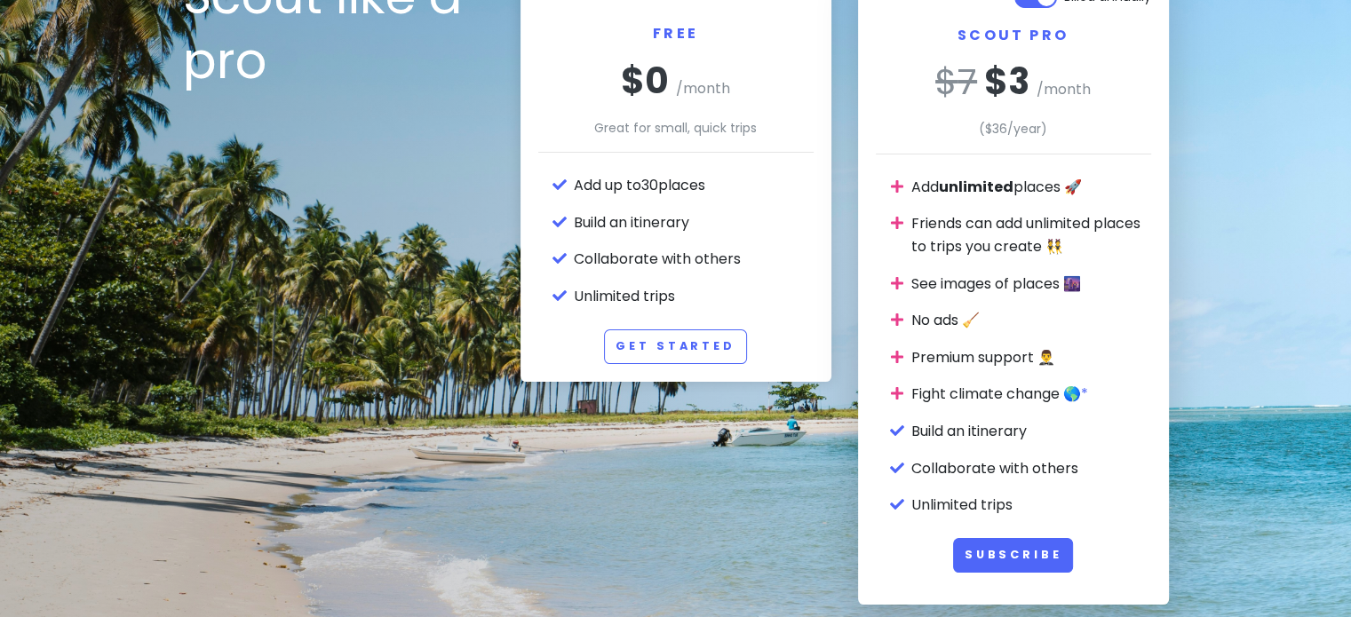
click at [1102, 390] on li "Fight climate change 🌎*" at bounding box center [1031, 394] width 240 height 23
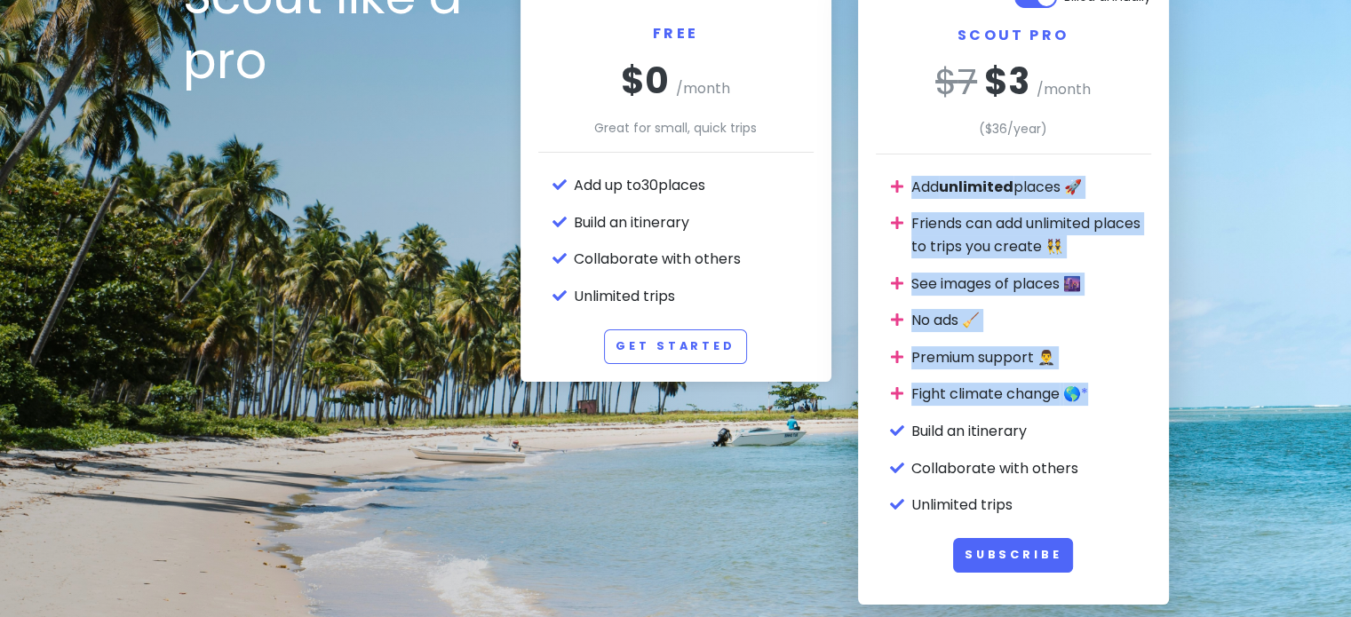
drag, startPoint x: 1112, startPoint y: 395, endPoint x: 894, endPoint y: 178, distance: 307.0
click at [911, 178] on ul "Add unlimited places 🚀 Friends can add unlimited places to trips you create 👯 S…" at bounding box center [1031, 346] width 240 height 341
click at [923, 212] on li "Friends can add unlimited places to trips you create 👯" at bounding box center [1031, 234] width 240 height 45
drag, startPoint x: 913, startPoint y: 184, endPoint x: 1108, endPoint y: 437, distance: 319.7
click at [1108, 437] on ul "Add unlimited places 🚀 Friends can add unlimited places to trips you create 👯 S…" at bounding box center [1031, 346] width 240 height 341
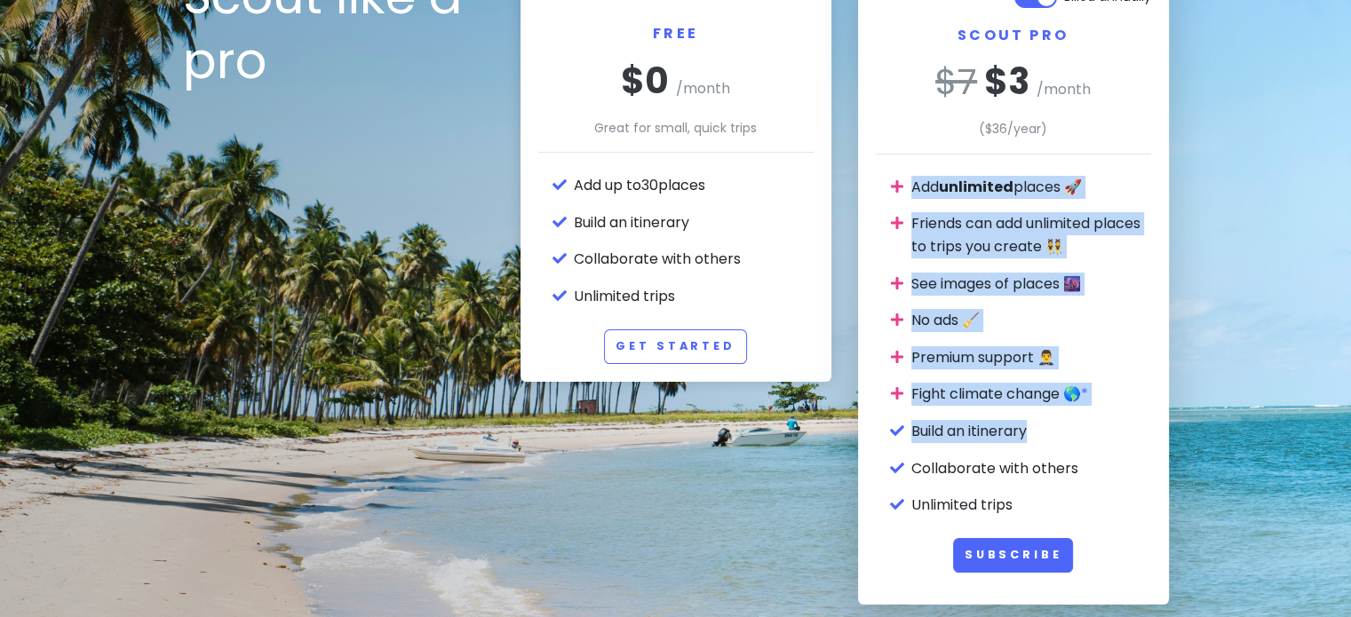
click at [949, 351] on li "Premium support 🤵‍♂️" at bounding box center [1031, 357] width 240 height 23
drag, startPoint x: 878, startPoint y: 181, endPoint x: 1139, endPoint y: 421, distance: 354.4
click at [1139, 421] on div "Billed annually Scout Pro $ 7 $ 3 /month ($ 36 /year) Add unlimited places 🚀 Fr…" at bounding box center [1013, 277] width 311 height 626
click at [975, 388] on li "Fight climate change 🌎*" at bounding box center [1031, 394] width 240 height 23
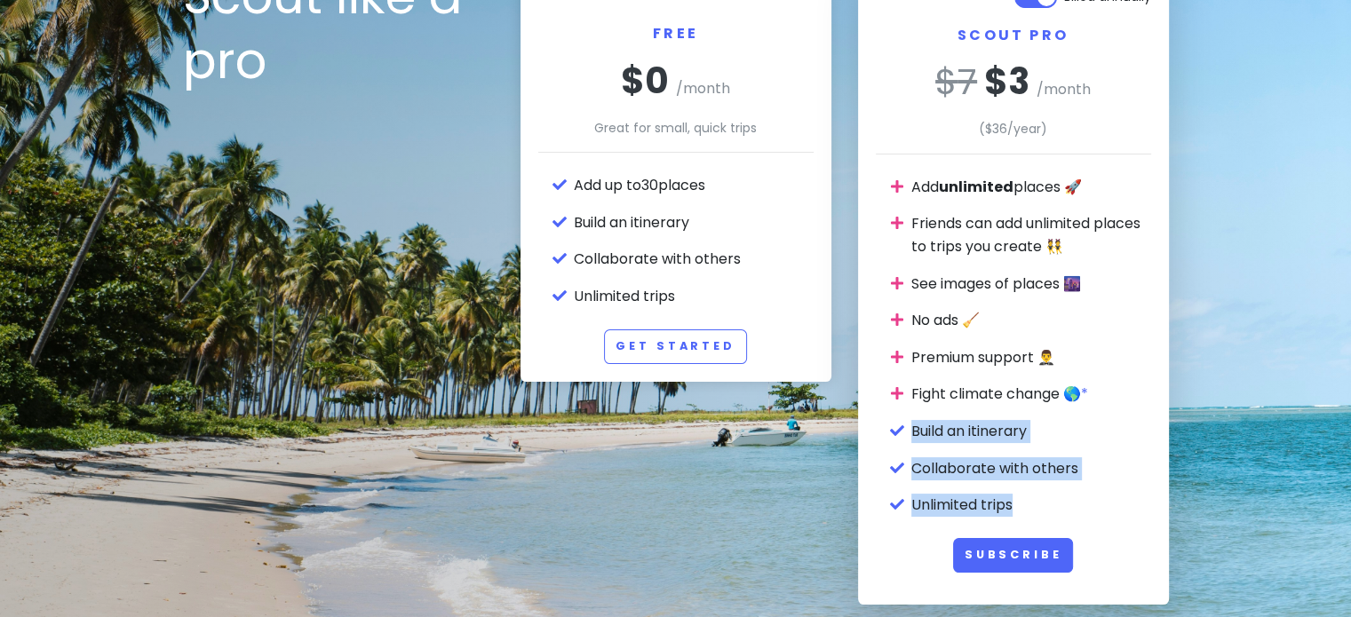
drag, startPoint x: 887, startPoint y: 432, endPoint x: 1064, endPoint y: 504, distance: 191.1
click at [1064, 504] on div "Billed annually Scout Pro $ 7 $ 3 /month ($ 36 /year) Add unlimited places 🚀 Fr…" at bounding box center [1013, 277] width 311 height 626
click at [1045, 506] on li "Unlimited trips" at bounding box center [1031, 505] width 240 height 23
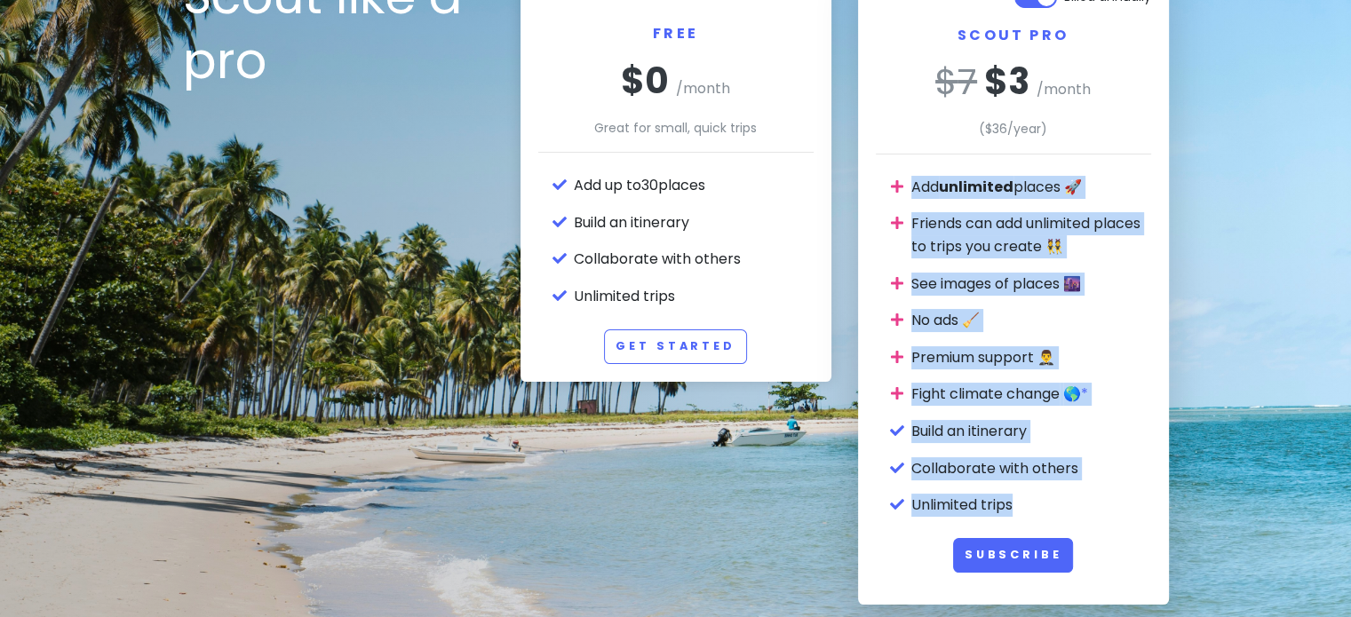
drag, startPoint x: 1021, startPoint y: 503, endPoint x: 891, endPoint y: 194, distance: 334.6
click at [911, 194] on ul "Add unlimited places 🚀 Friends can add unlimited places to trips you create 👯 S…" at bounding box center [1031, 346] width 240 height 341
click at [891, 194] on span at bounding box center [897, 187] width 28 height 23
drag, startPoint x: 895, startPoint y: 178, endPoint x: 1078, endPoint y: 525, distance: 391.6
click at [1078, 525] on div "Billed annually Scout Pro $ 7 $ 3 /month ($ 36 /year) Add unlimited places 🚀 Fr…" at bounding box center [1013, 277] width 311 height 626
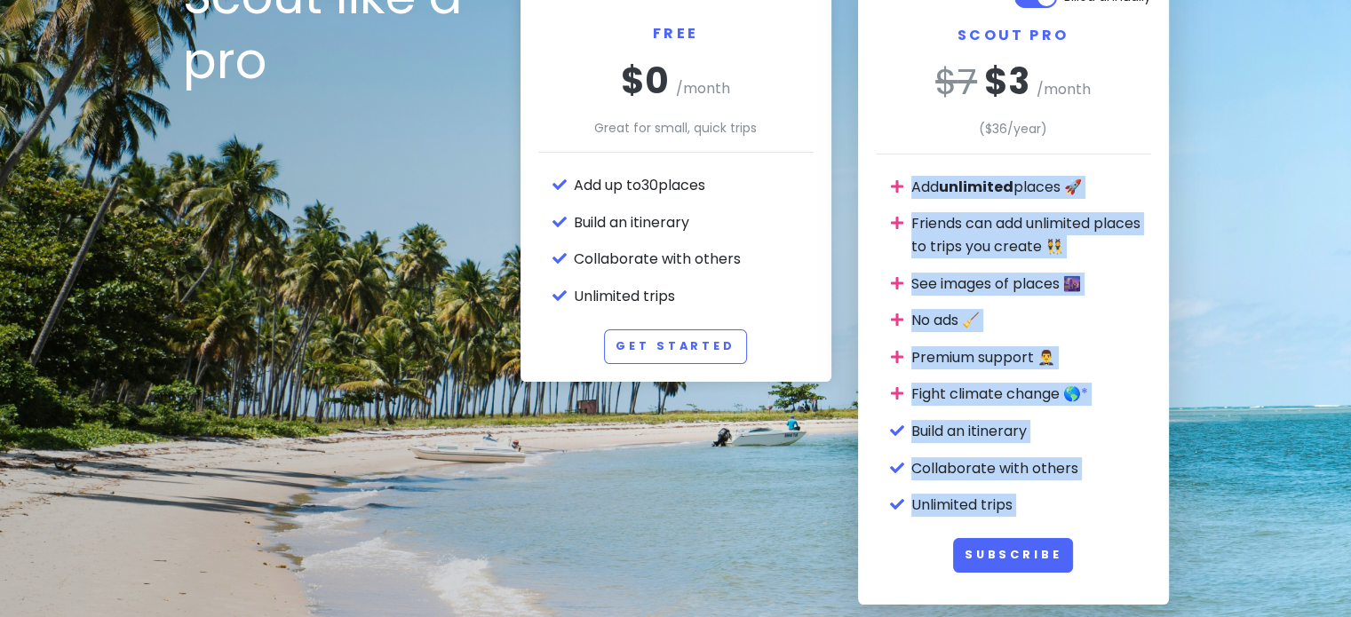
click at [993, 492] on ul "Add unlimited places 🚀 Friends can add unlimited places to trips you create 👯 S…" at bounding box center [1031, 346] width 240 height 341
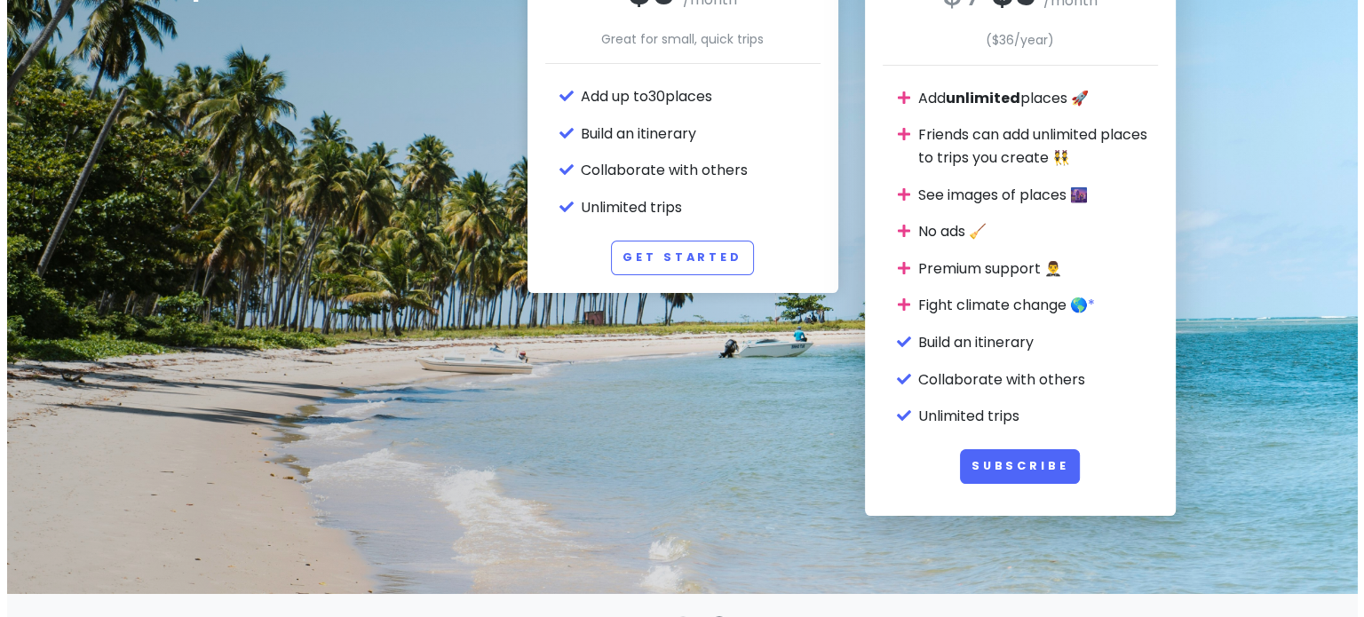
scroll to position [0, 0]
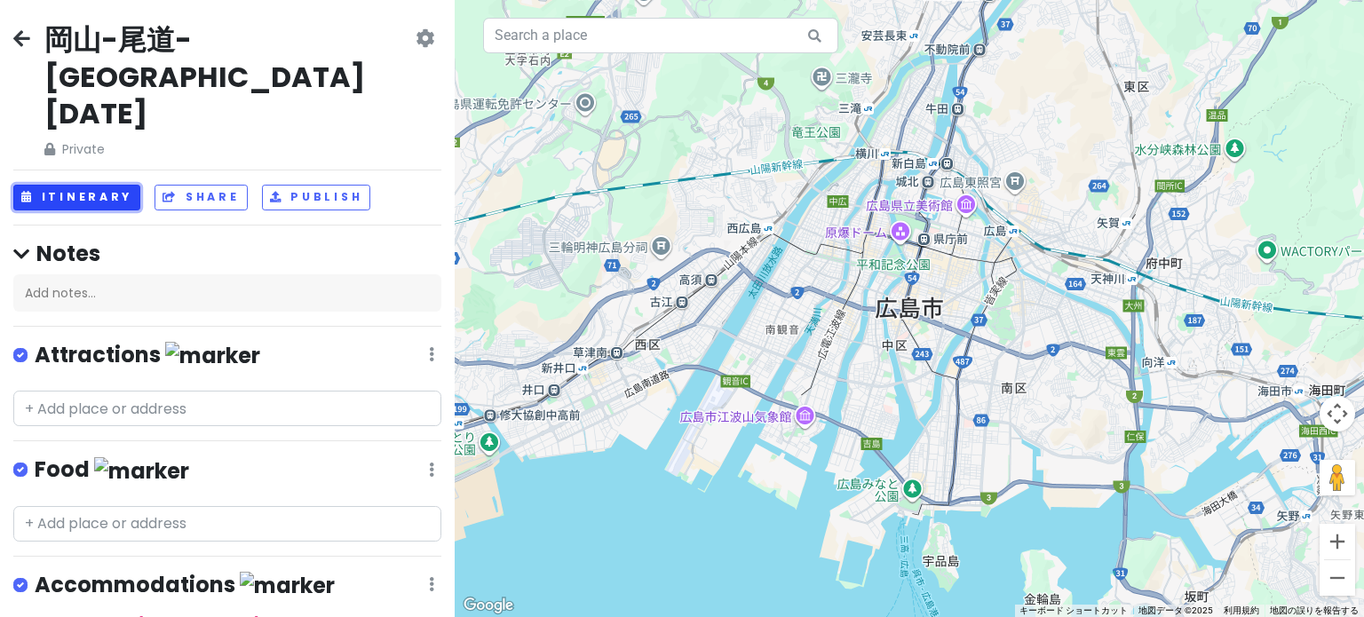
click at [120, 185] on button "Itinerary" at bounding box center [76, 198] width 127 height 26
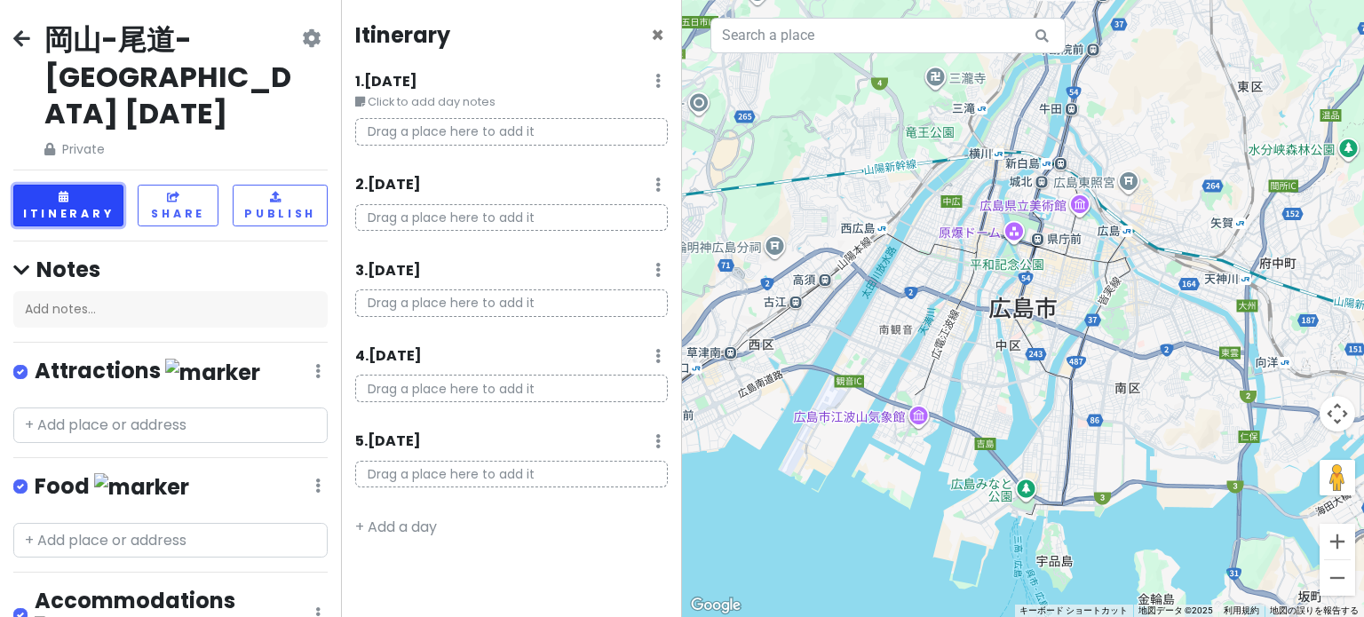
click at [77, 185] on button "Itinerary" at bounding box center [68, 206] width 110 height 42
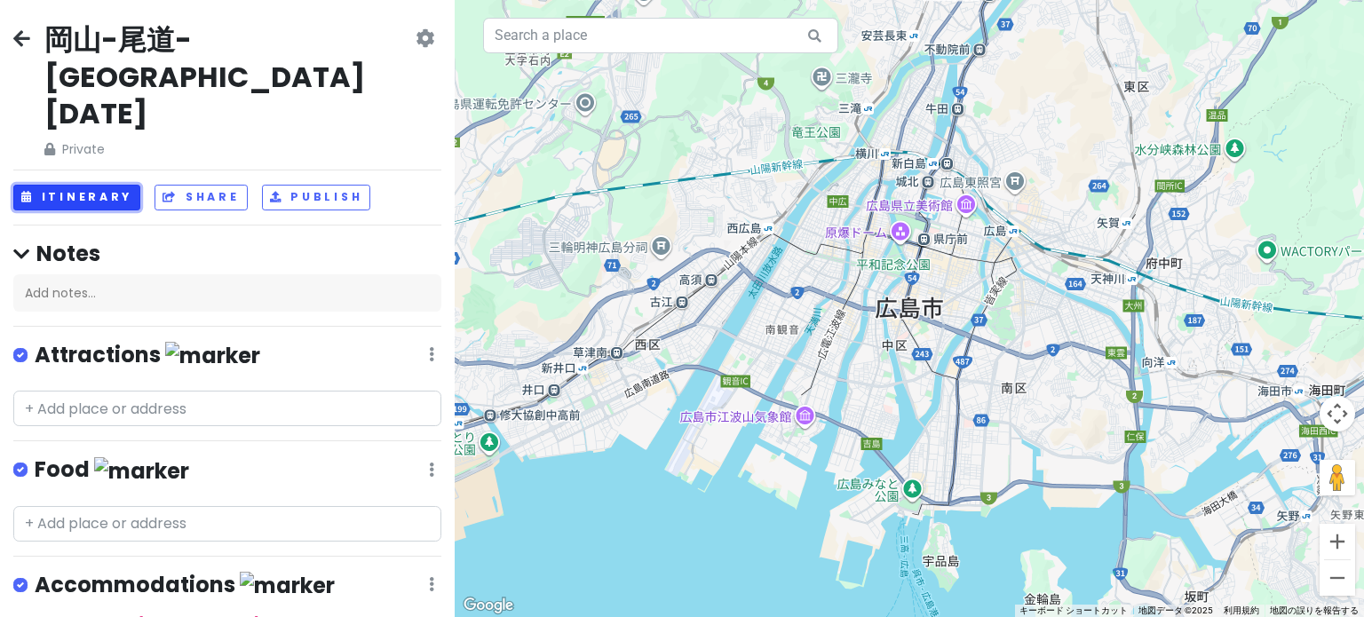
click at [89, 185] on button "Itinerary" at bounding box center [76, 198] width 127 height 26
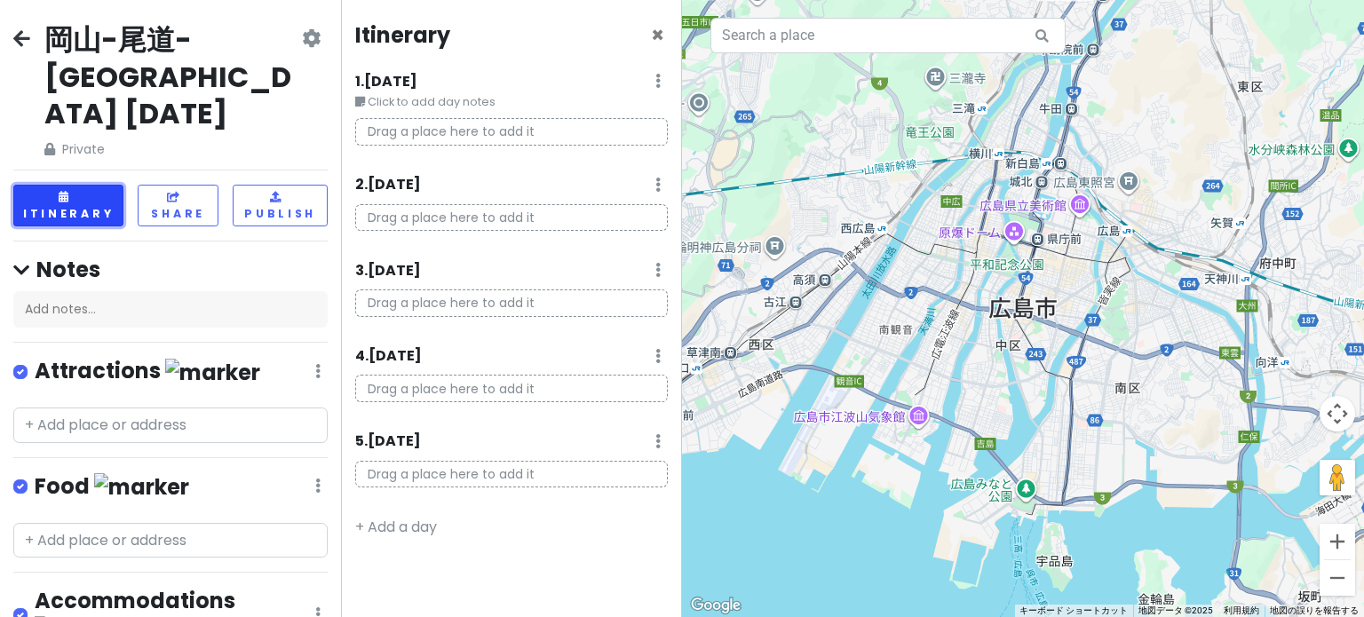
click at [80, 185] on button "Itinerary" at bounding box center [68, 206] width 110 height 42
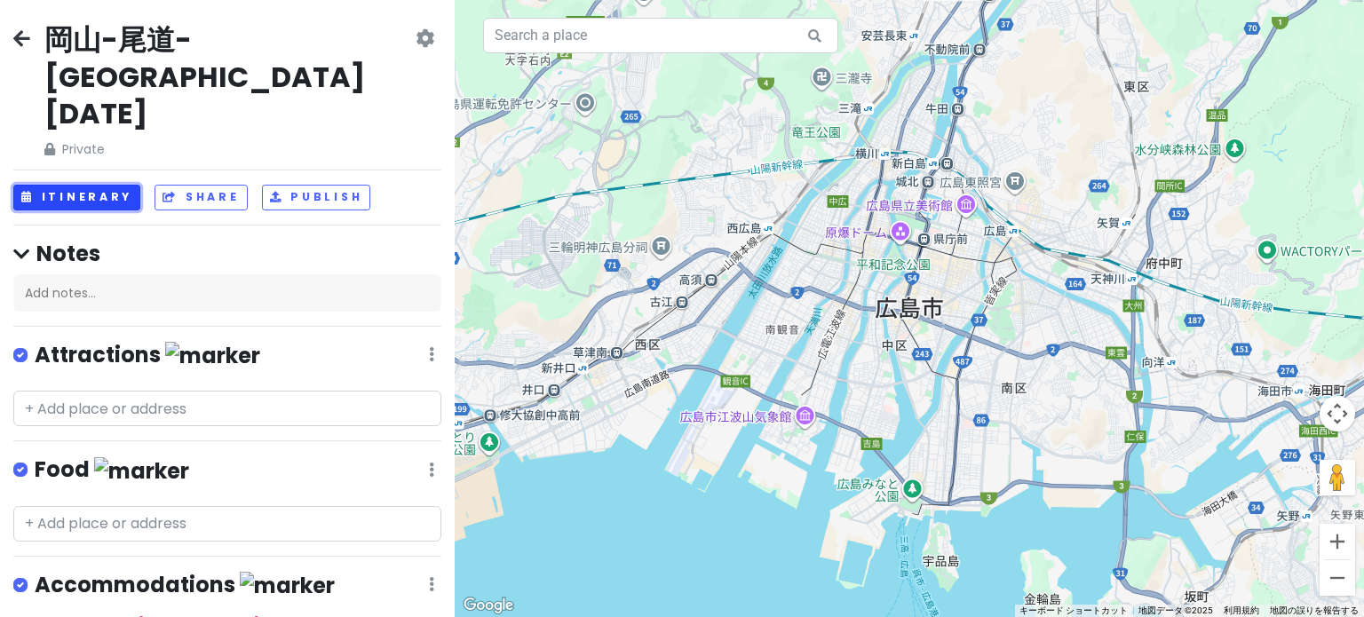
click at [95, 185] on button "Itinerary" at bounding box center [76, 198] width 127 height 26
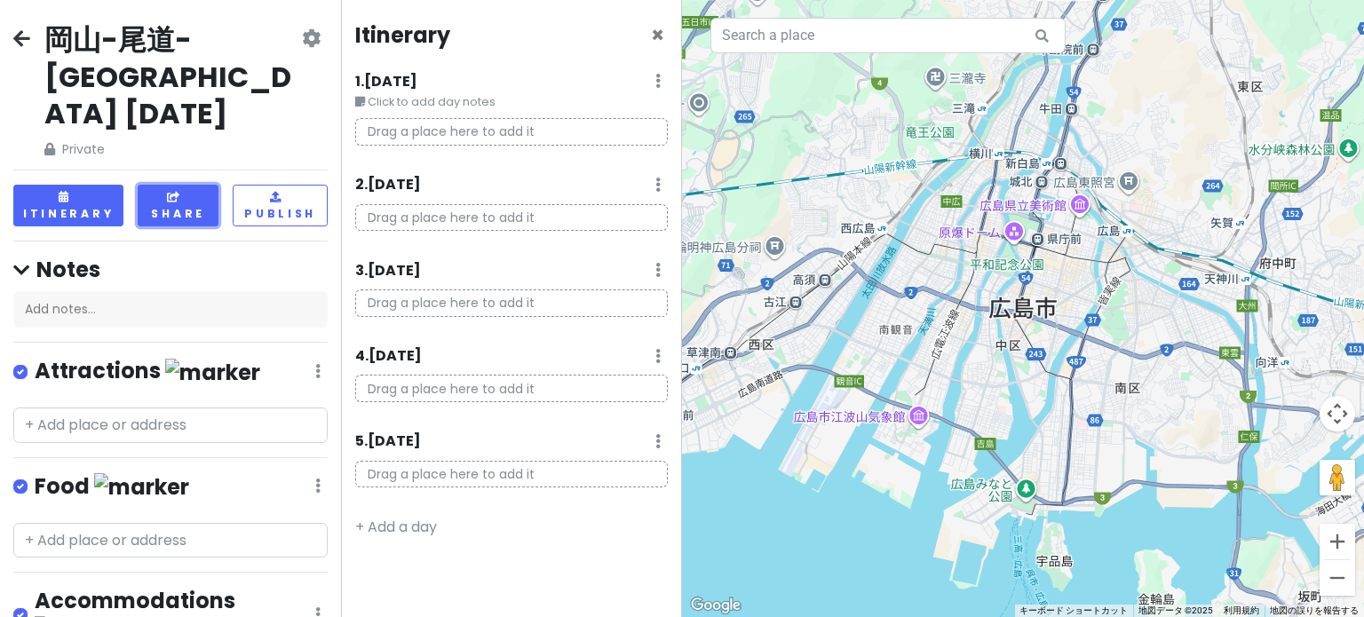
click at [199, 185] on button "Share" at bounding box center [178, 206] width 81 height 42
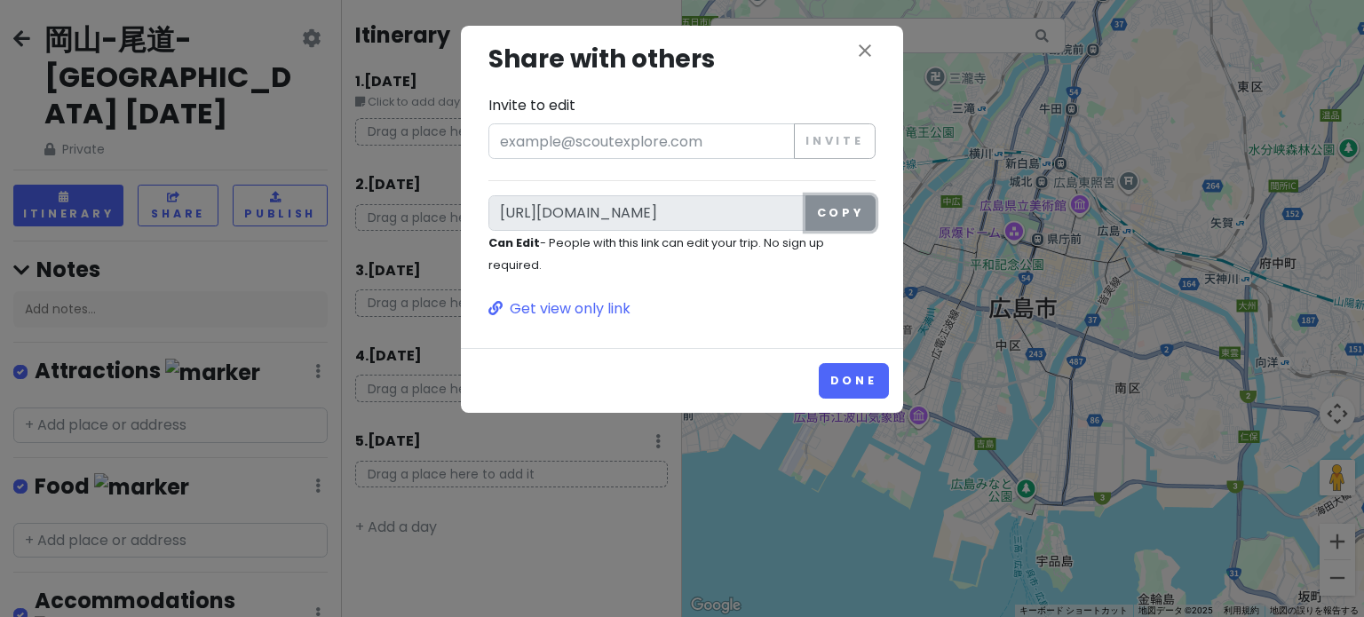
click at [842, 217] on button "Copy" at bounding box center [840, 213] width 70 height 36
click at [868, 47] on icon "close" at bounding box center [864, 50] width 21 height 21
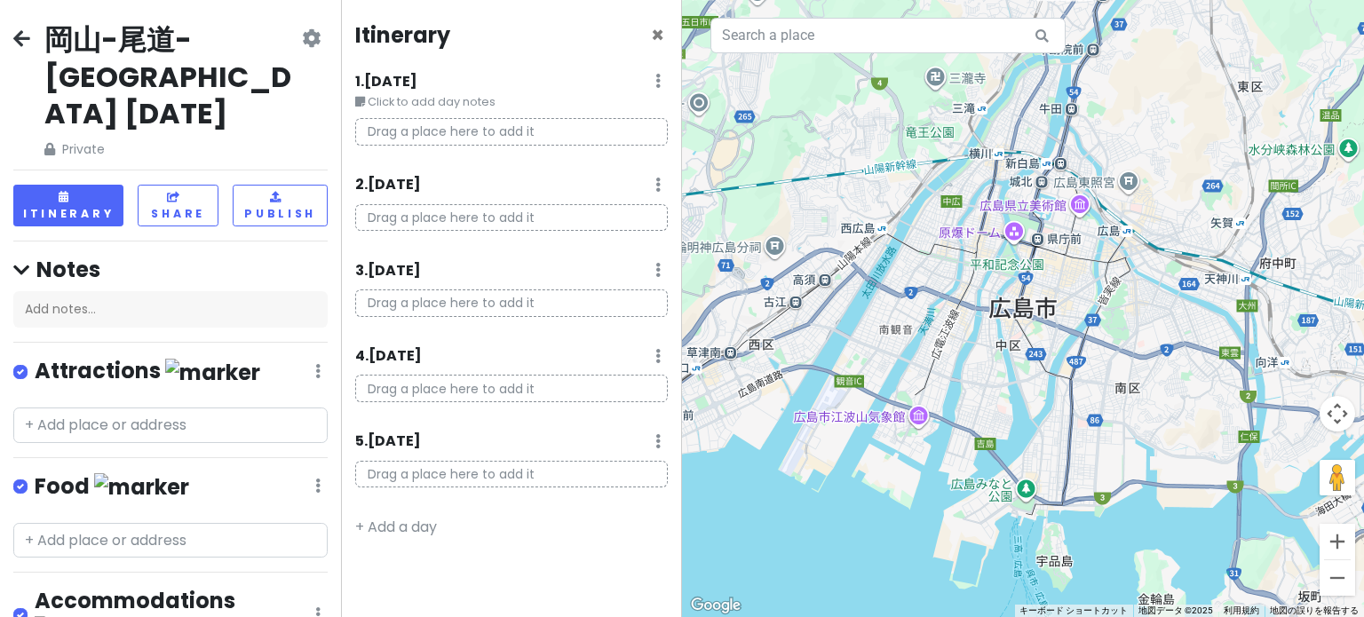
click at [28, 37] on icon at bounding box center [21, 38] width 17 height 14
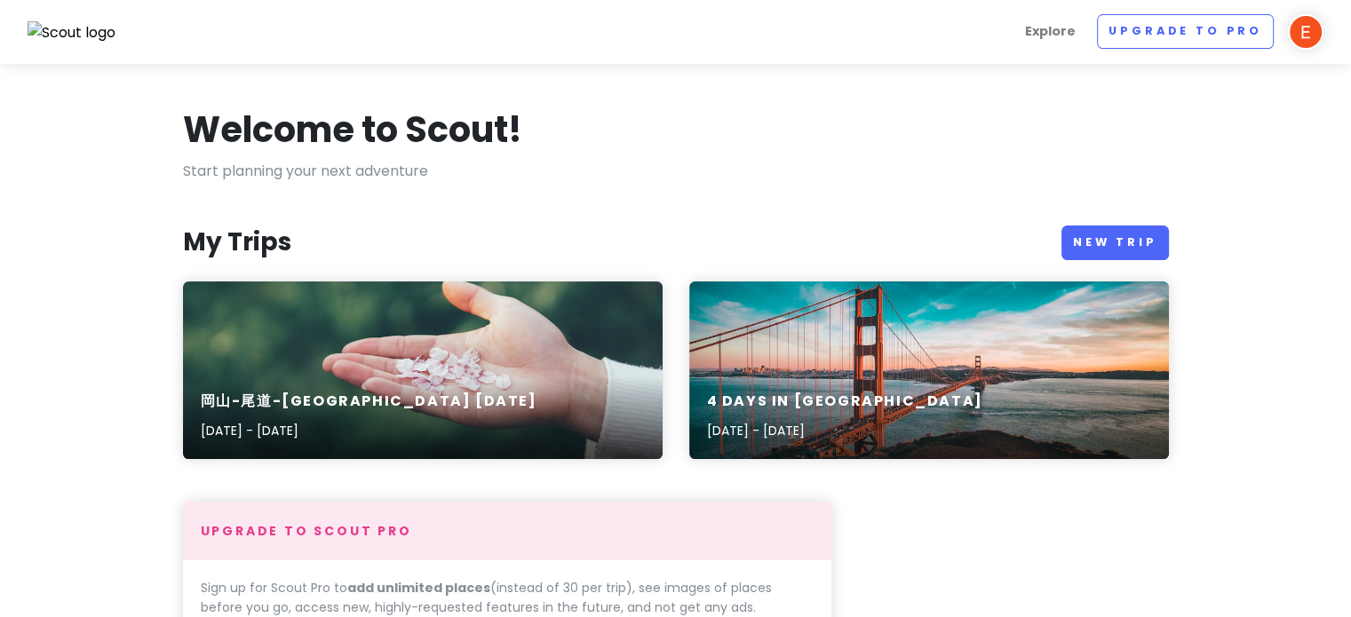
click at [1069, 142] on div "Welcome to Scout!" at bounding box center [676, 133] width 986 height 53
